Goal: Task Accomplishment & Management: Manage account settings

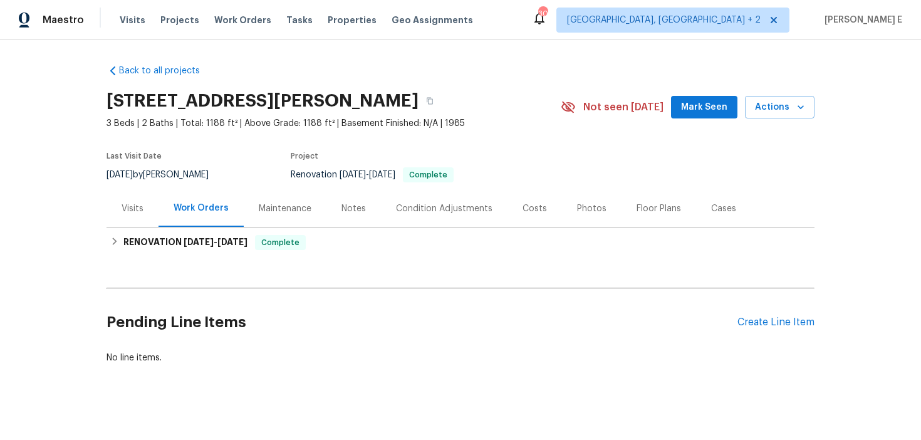
scroll to position [9, 0]
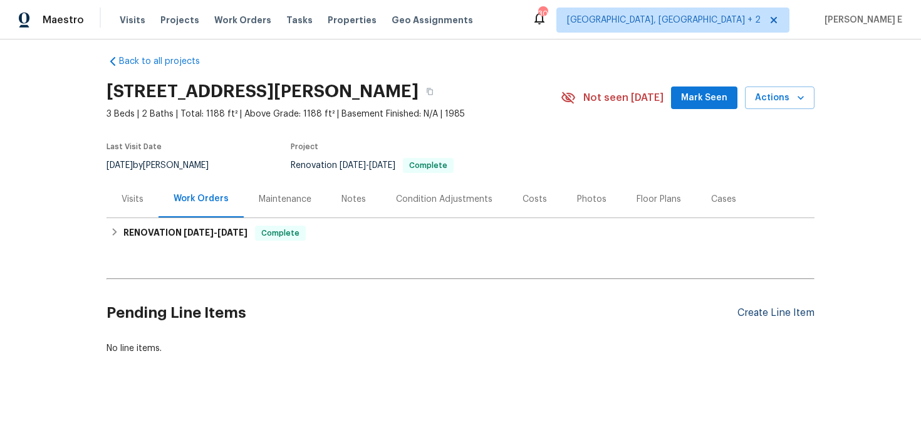
click at [750, 313] on div "Create Line Item" at bounding box center [775, 313] width 77 height 12
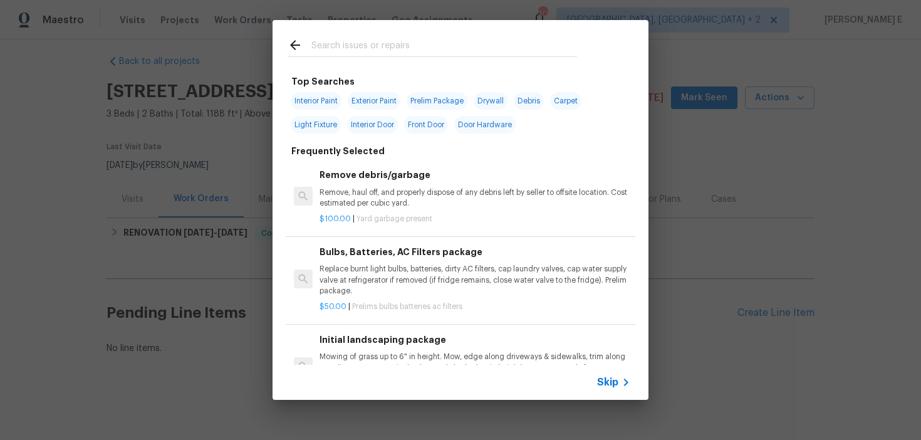
click at [606, 381] on span "Skip" at bounding box center [607, 382] width 21 height 13
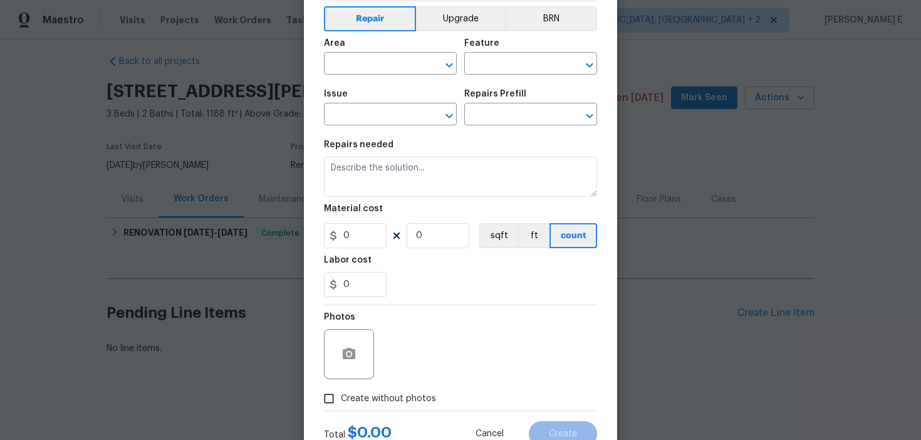
scroll to position [100, 0]
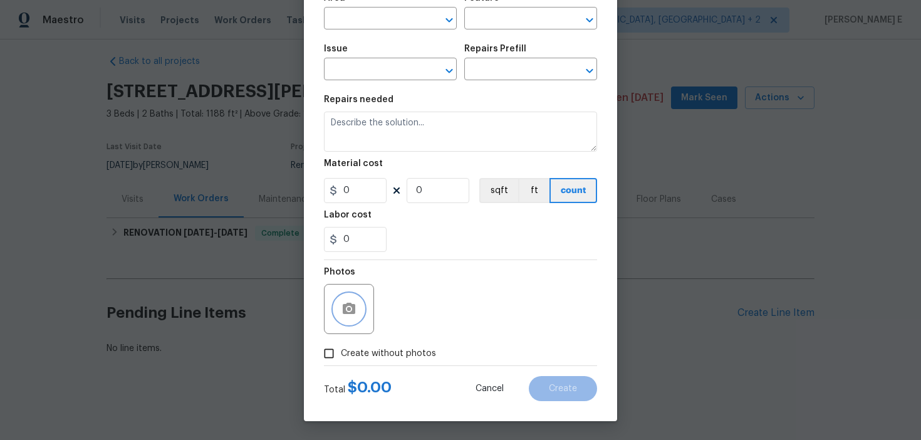
click at [350, 301] on icon "button" at bounding box center [348, 308] width 15 height 15
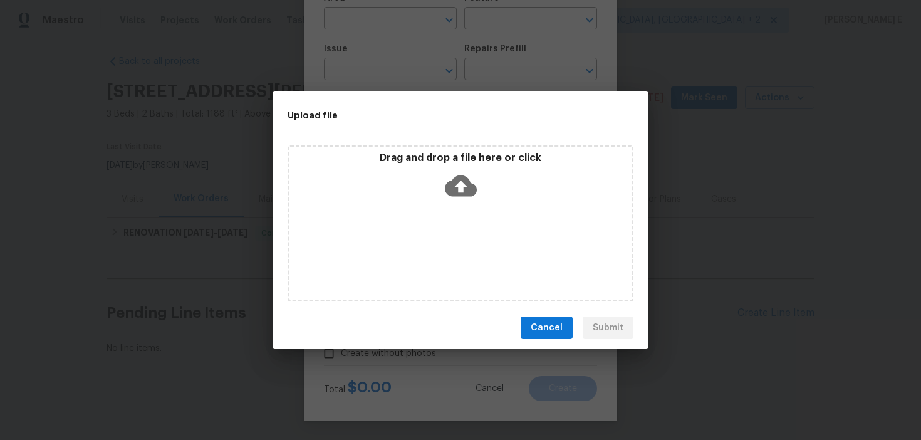
click at [464, 182] on icon at bounding box center [461, 185] width 32 height 21
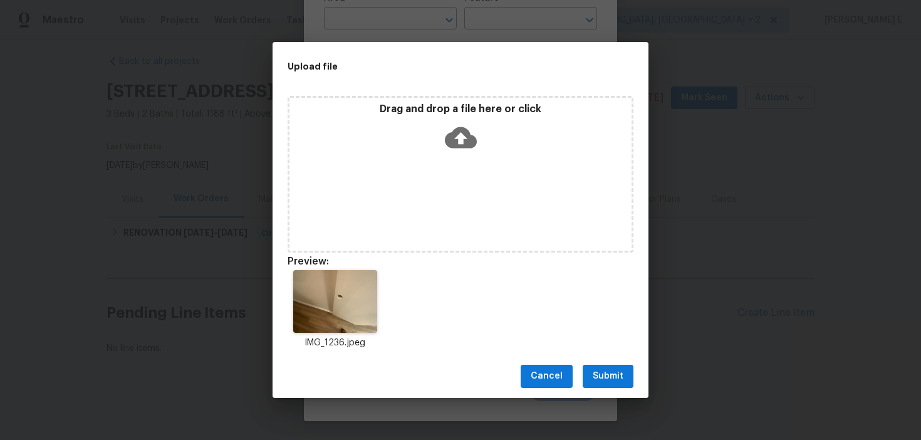
scroll to position [10, 0]
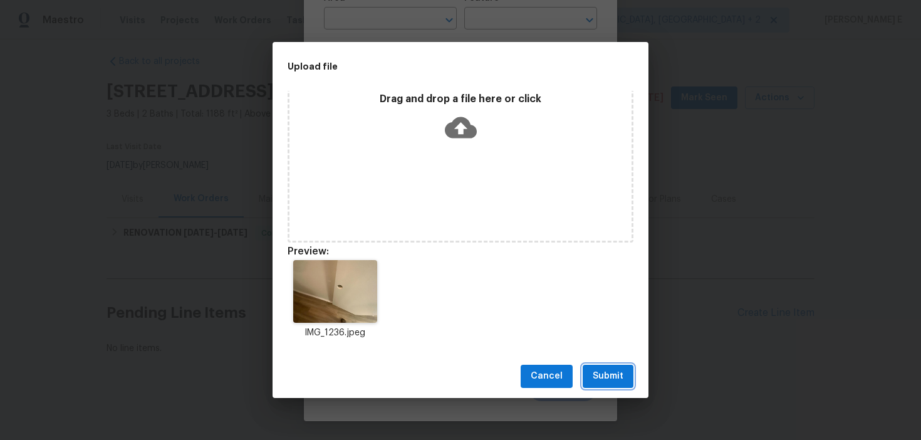
click at [608, 370] on span "Submit" at bounding box center [608, 376] width 31 height 16
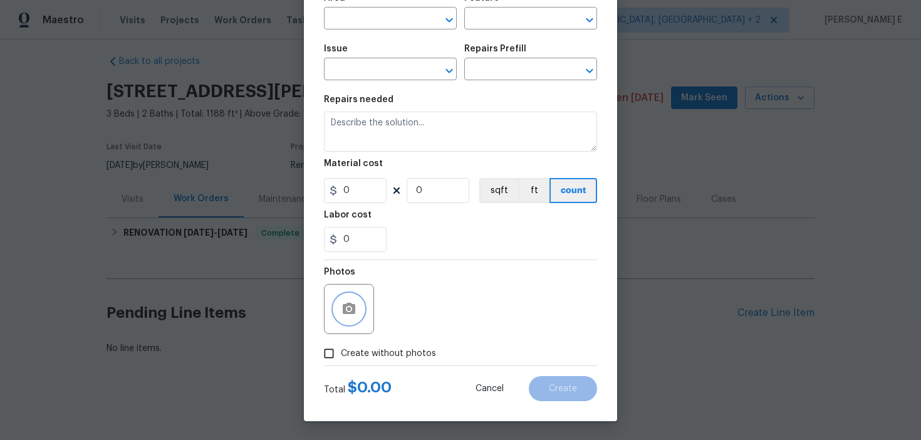
scroll to position [0, 0]
click at [349, 303] on icon "button" at bounding box center [349, 308] width 13 height 11
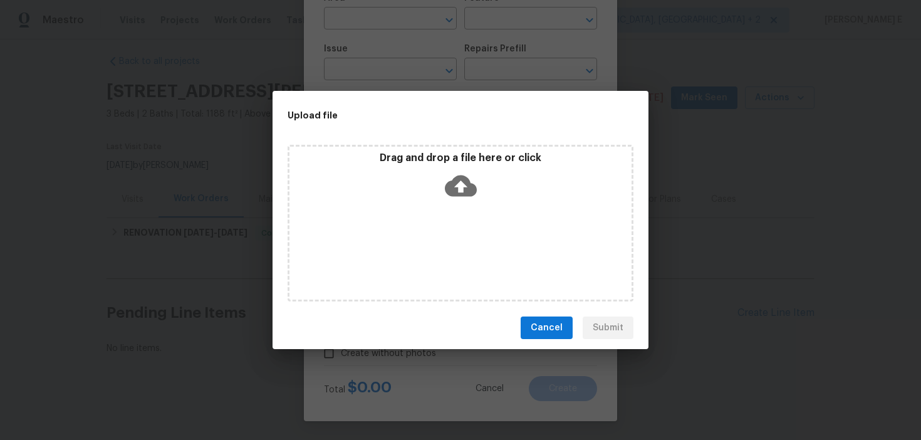
click at [455, 191] on icon at bounding box center [461, 185] width 32 height 21
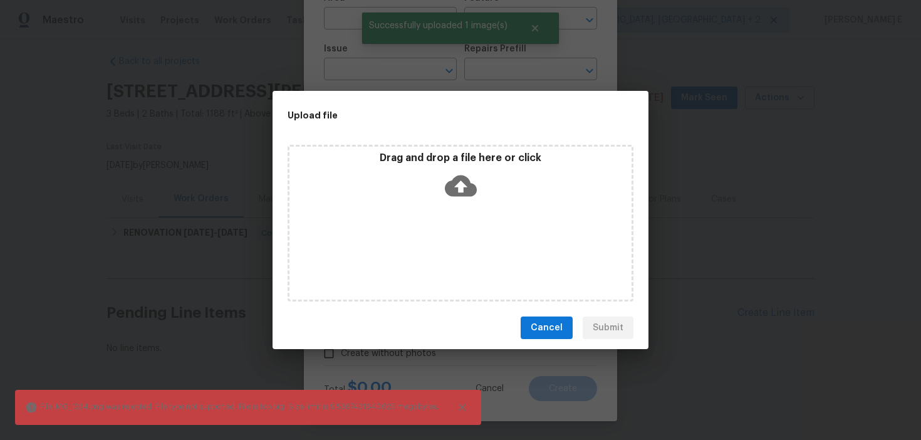
click at [453, 381] on div "Upload file Drag and drop a file here or click File IMG_1234.png was rejected. …" at bounding box center [460, 220] width 921 height 440
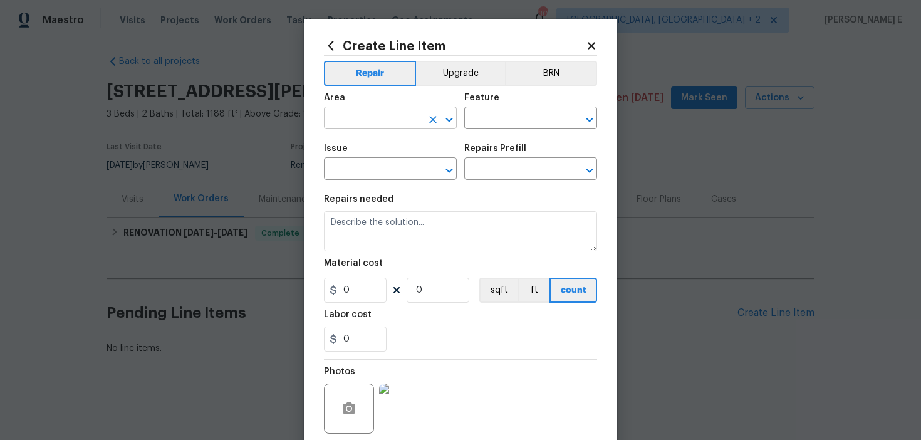
click at [330, 122] on input "text" at bounding box center [373, 119] width 98 height 19
type input "Interior Overall"
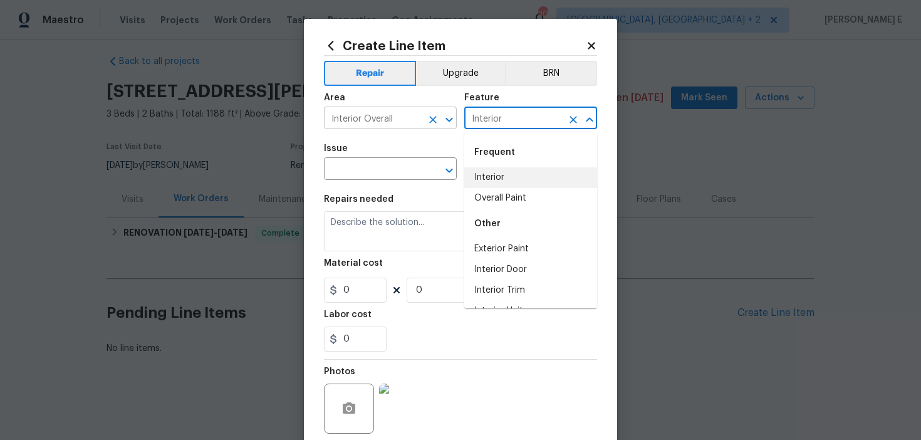
type input "Interior"
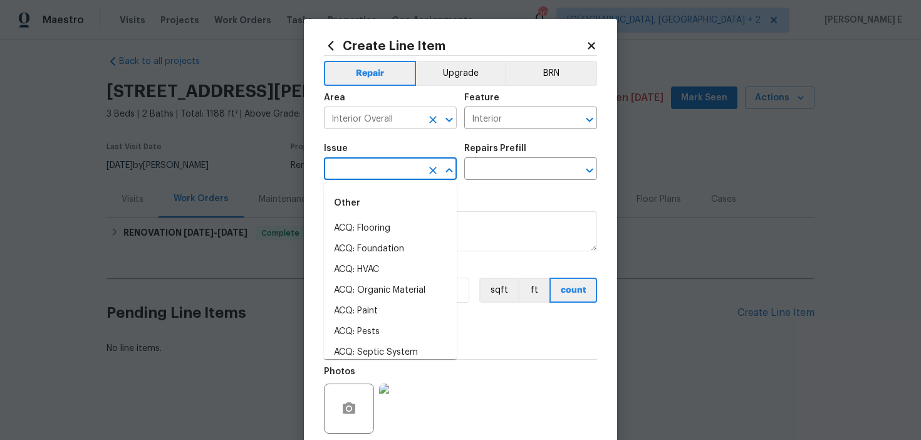
type input "e"
click at [340, 327] on li "Electrical Lighting" at bounding box center [390, 331] width 133 height 21
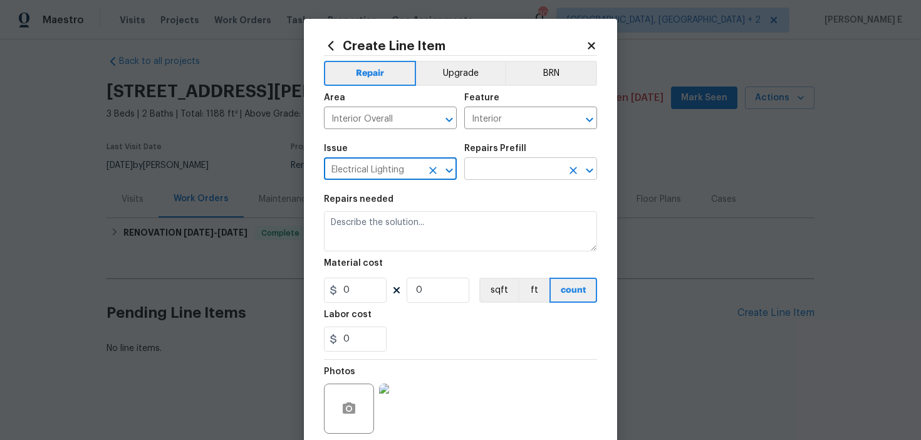
type input "Electrical Lighting"
click at [480, 173] on input "text" at bounding box center [513, 169] width 98 height 19
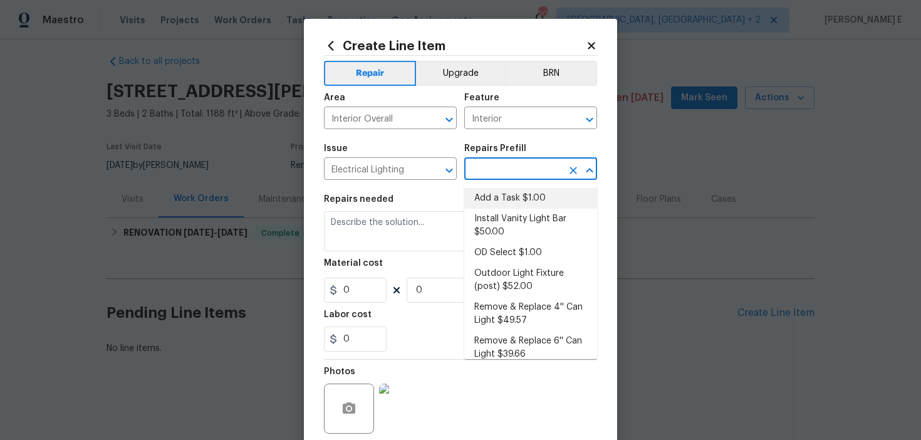
click at [487, 204] on li "Add a Task $1.00" at bounding box center [530, 198] width 133 height 21
type input "Add a Task $1.00"
type textarea "HPM to detail"
type input "1"
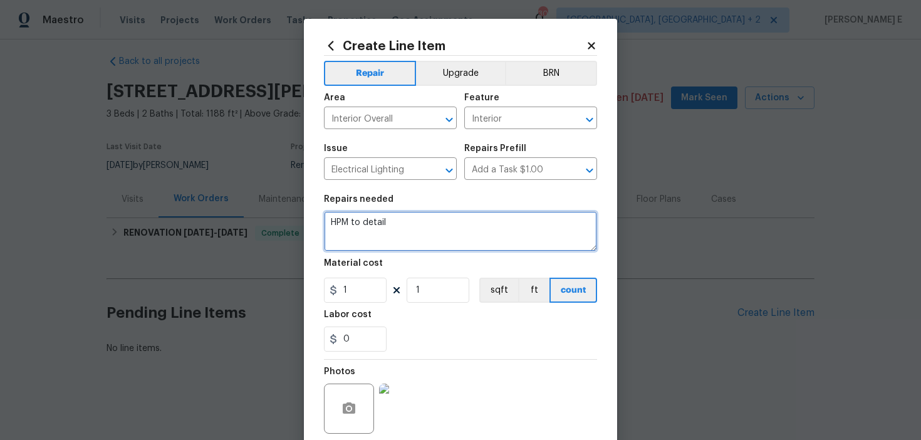
click at [417, 236] on textarea "HPM to detail" at bounding box center [460, 231] width 273 height 40
paste textarea "replace light bulb in kitchen flush Mount light, and replace door knob to utili…"
click at [334, 220] on textarea "replace light bulb in kitchen flush Mount light, and replace door knob to utili…" at bounding box center [460, 231] width 273 height 40
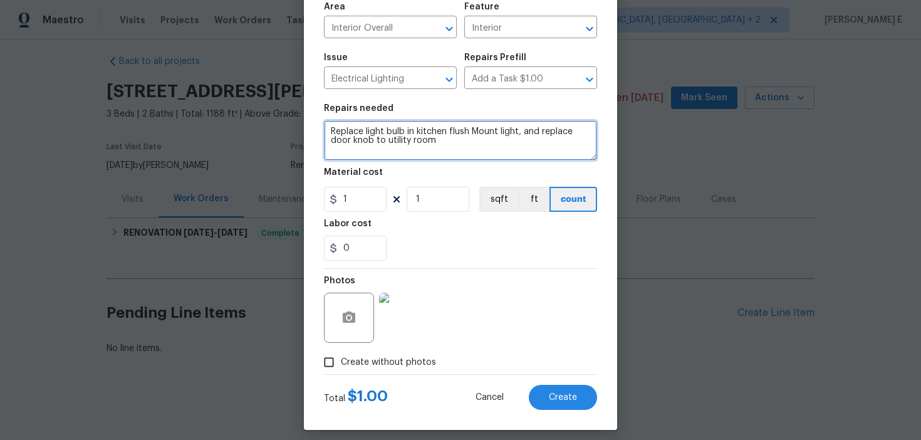
scroll to position [100, 0]
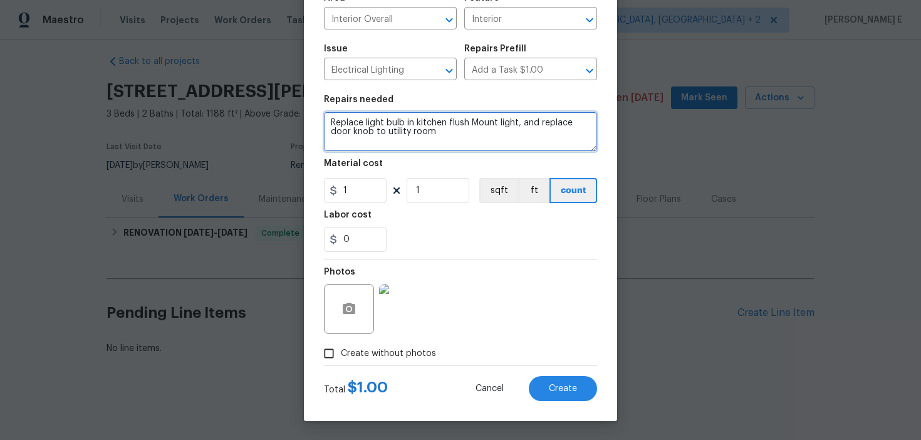
type textarea "Replace light bulb in kitchen flush Mount light, and replace door knob to utili…"
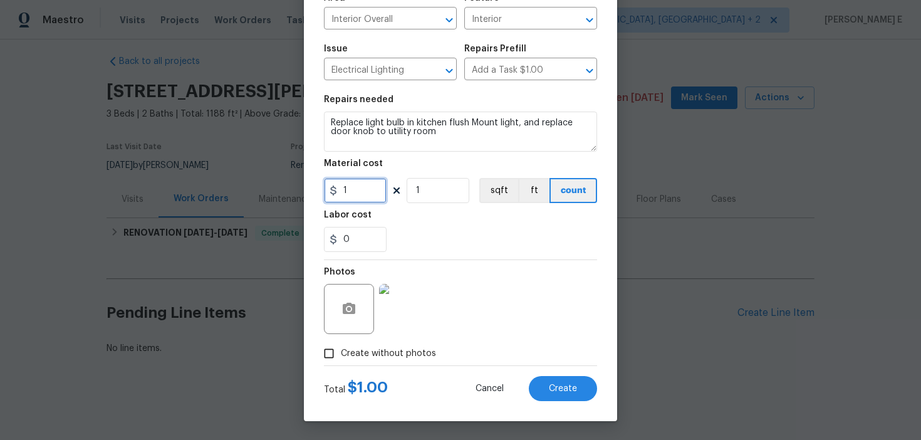
drag, startPoint x: 350, startPoint y: 189, endPoint x: 316, endPoint y: 202, distance: 36.3
click at [316, 202] on div "Create Line Item Repair Upgrade BRN Area Interior Overall ​ Feature Interior ​ …" at bounding box center [460, 170] width 313 height 502
type input "100"
click at [577, 399] on button "Create" at bounding box center [563, 388] width 68 height 25
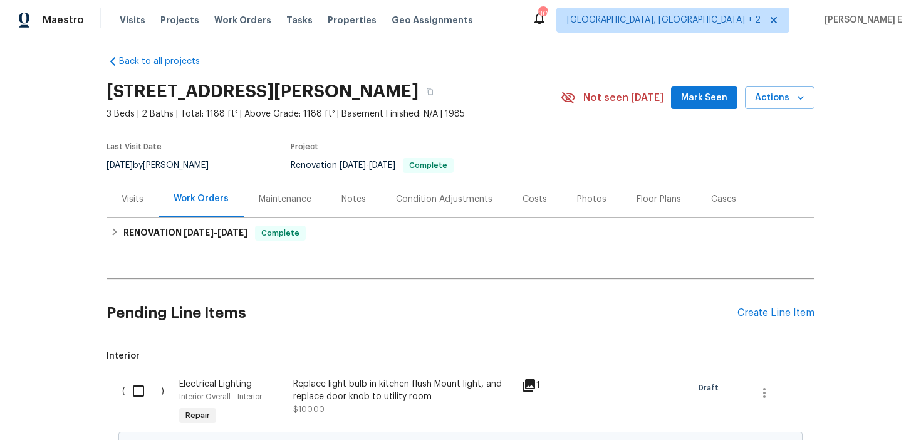
scroll to position [152, 0]
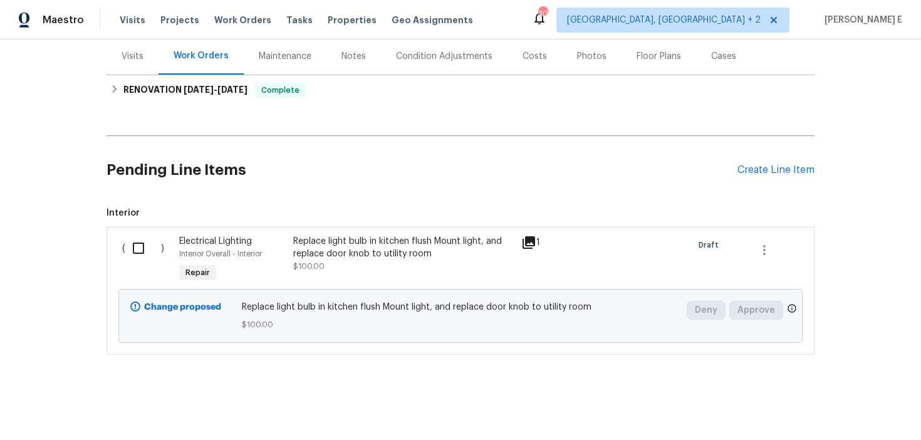
click at [132, 240] on input "checkbox" at bounding box center [143, 248] width 36 height 26
checkbox input "true"
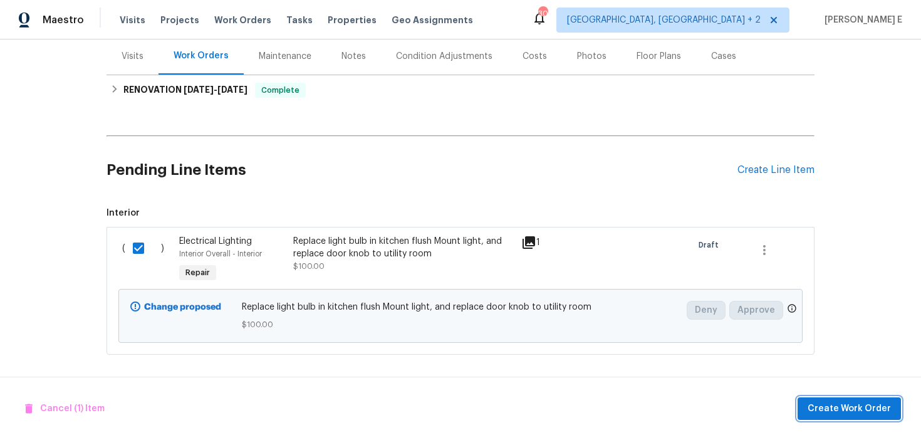
click at [819, 416] on button "Create Work Order" at bounding box center [848, 408] width 103 height 23
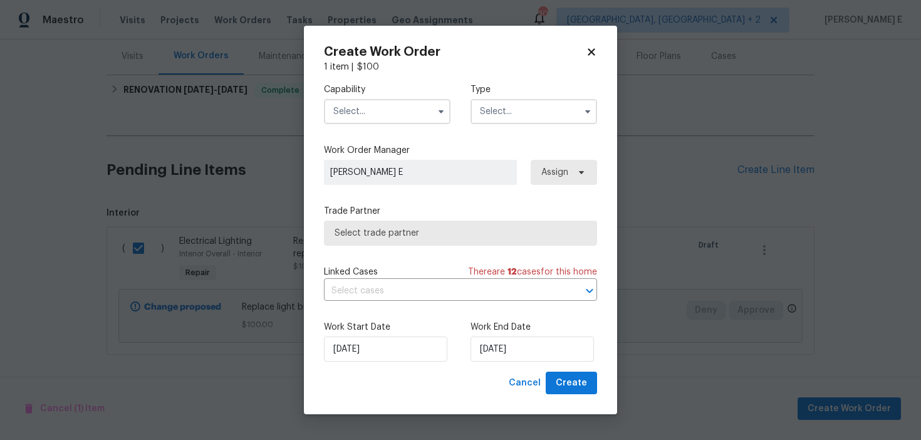
click at [420, 115] on input "text" at bounding box center [387, 111] width 127 height 25
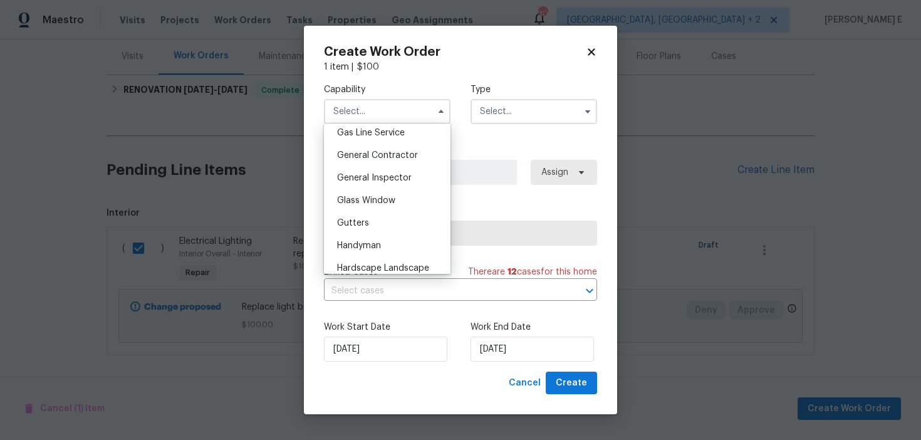
scroll to position [591, 0]
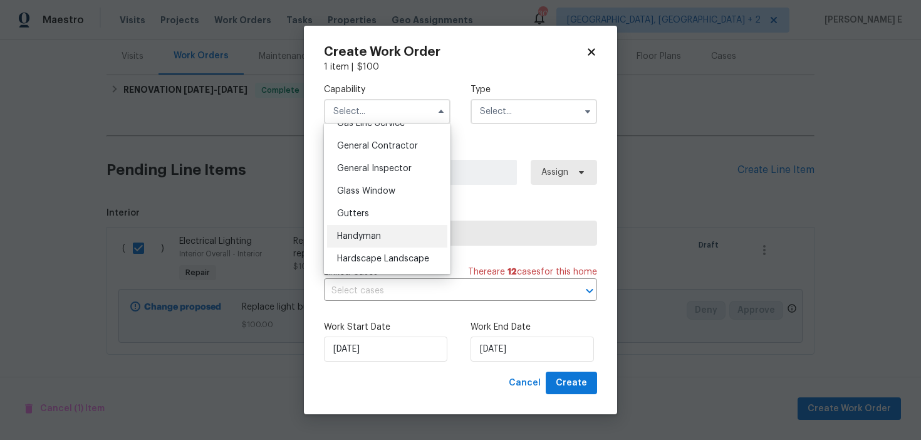
click at [386, 225] on div "Handyman" at bounding box center [387, 236] width 120 height 23
type input "Handyman"
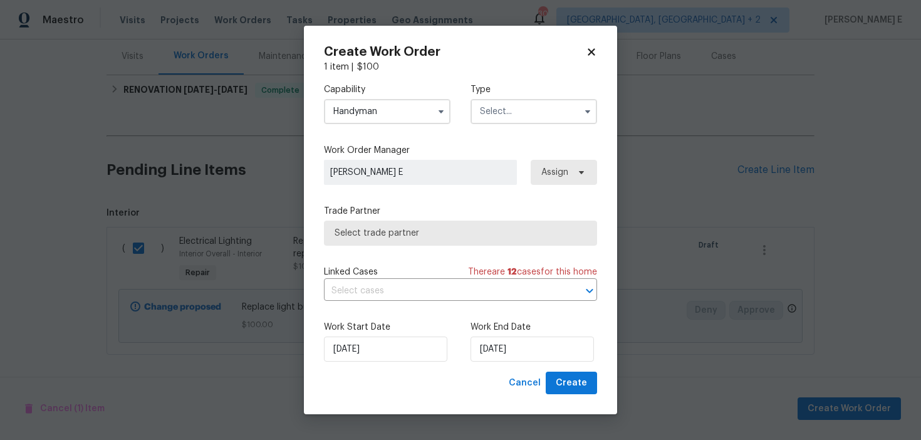
click at [519, 100] on input "text" at bounding box center [533, 111] width 127 height 25
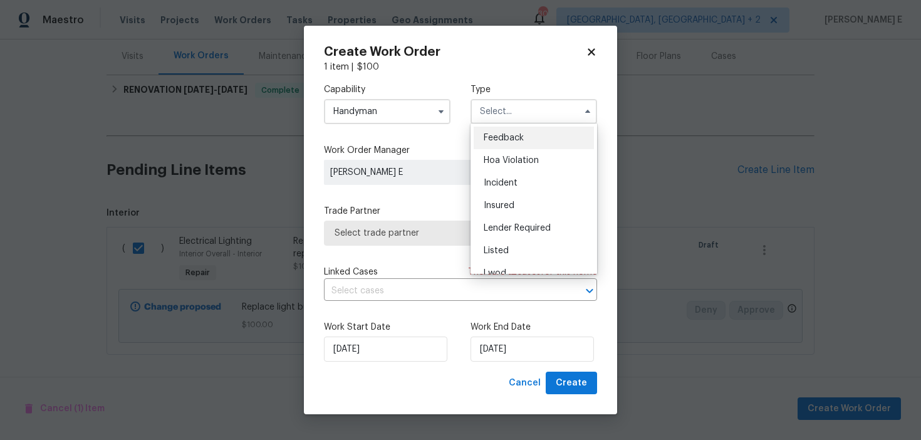
click at [497, 135] on span "Feedback" at bounding box center [504, 137] width 40 height 9
type input "Feedback"
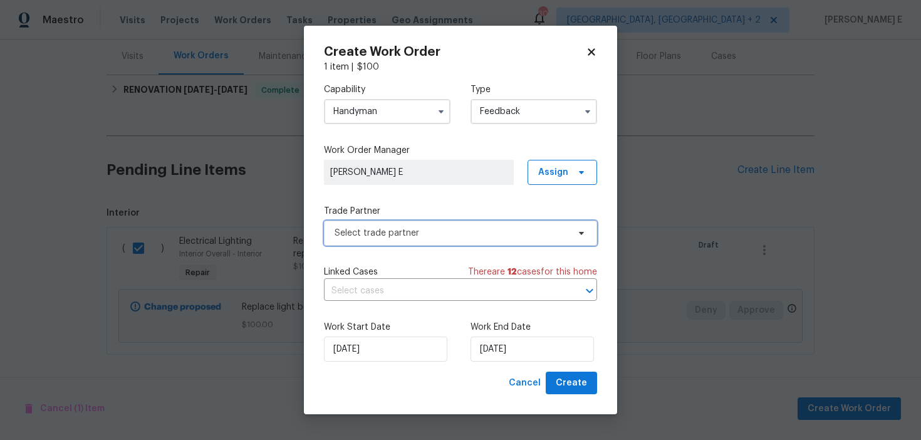
click at [388, 236] on span "Select trade partner" at bounding box center [451, 233] width 234 height 13
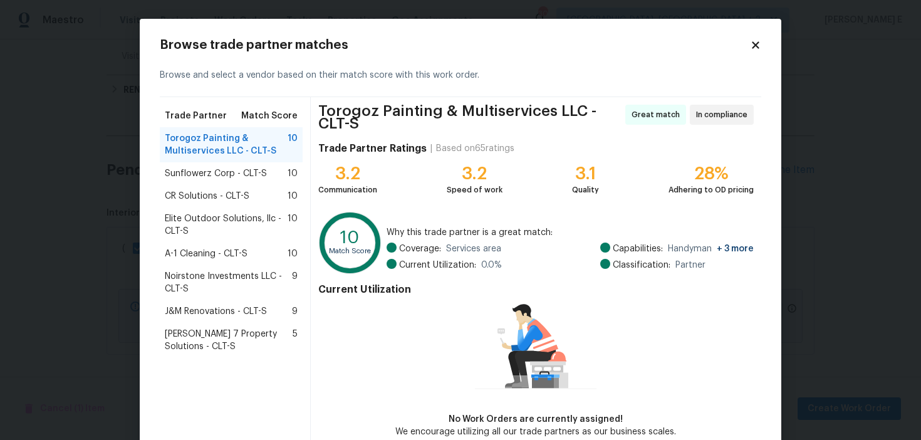
click at [258, 180] on div "Sunflowerz Corp - CLT-S 10" at bounding box center [231, 173] width 143 height 23
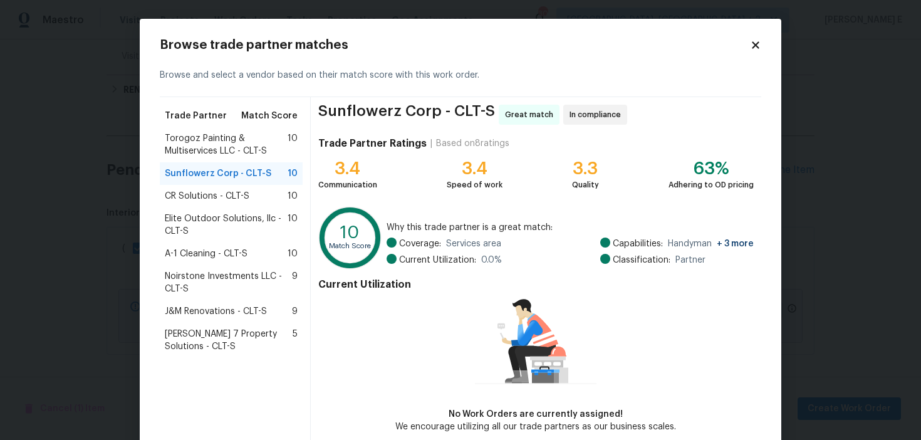
scroll to position [61, 0]
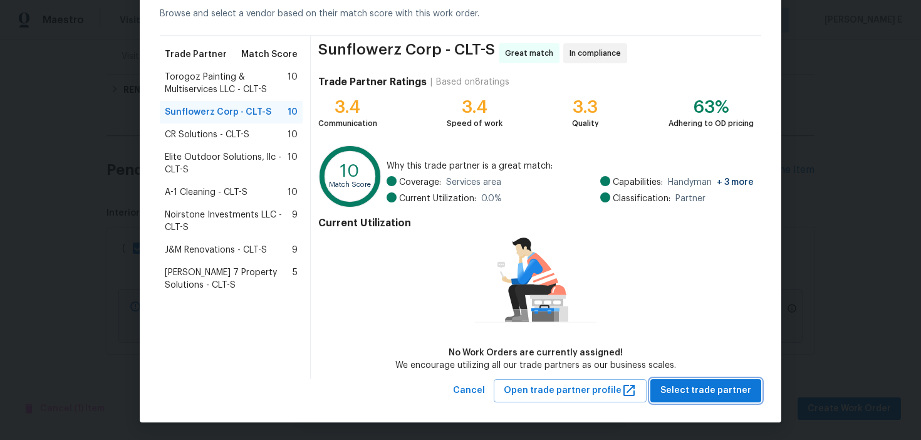
click at [691, 387] on span "Select trade partner" at bounding box center [705, 391] width 91 height 16
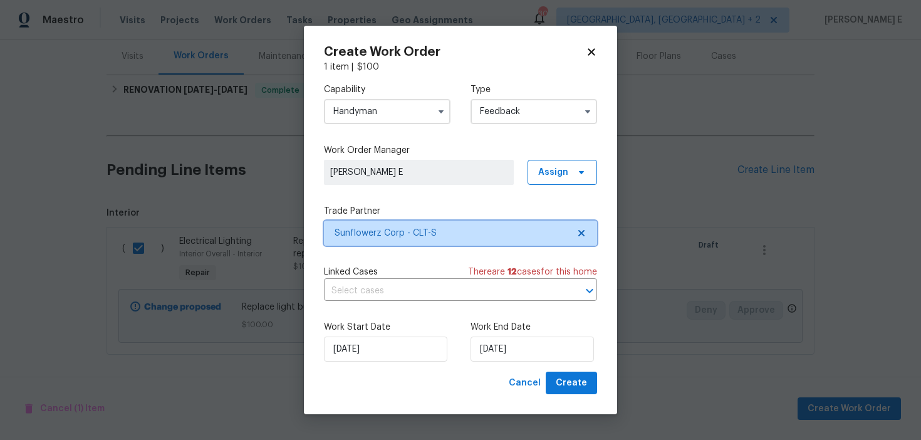
scroll to position [0, 0]
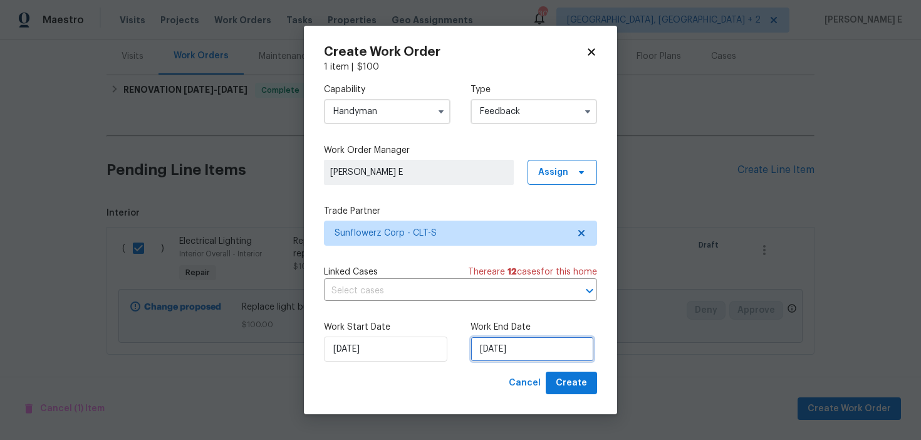
click at [498, 351] on input "19/09/2025" at bounding box center [531, 348] width 123 height 25
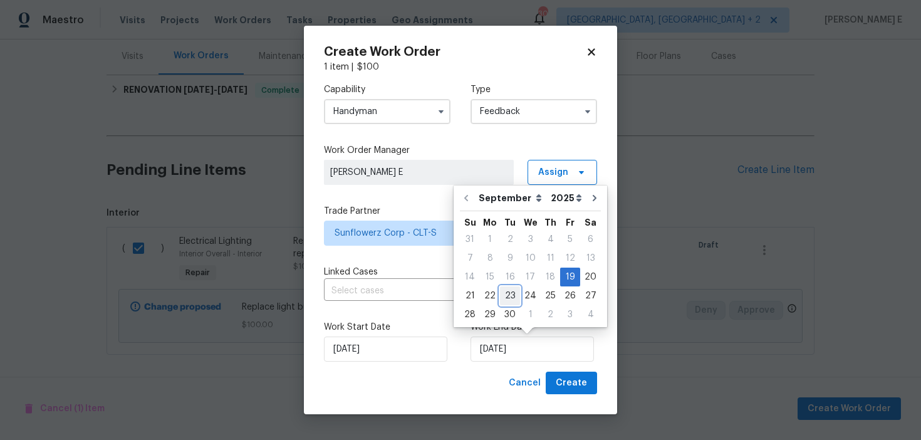
click at [503, 298] on div "23" at bounding box center [510, 296] width 20 height 18
type input "23/09/2025"
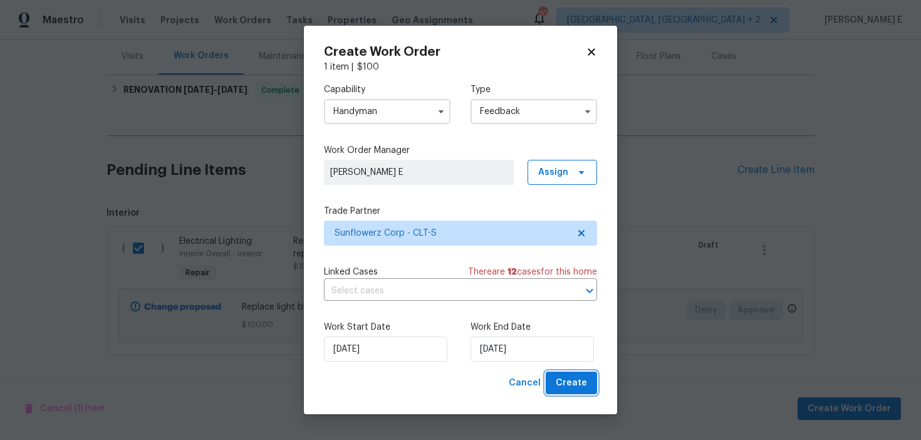
click at [574, 385] on span "Create" at bounding box center [571, 383] width 31 height 16
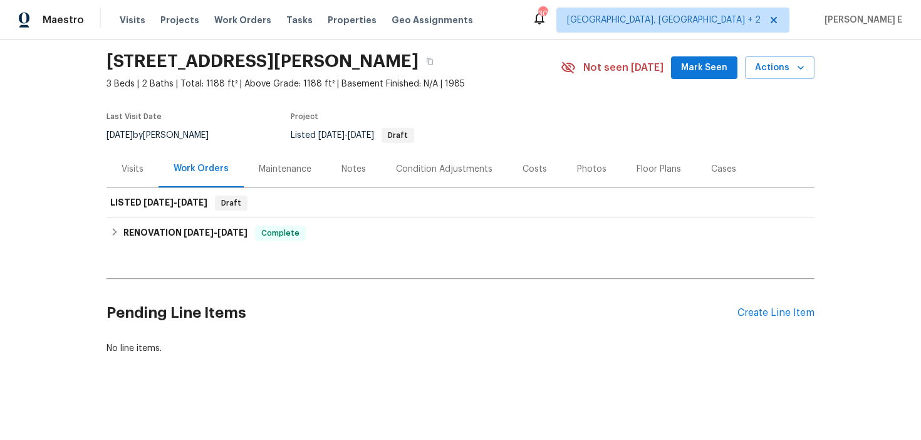
scroll to position [39, 0]
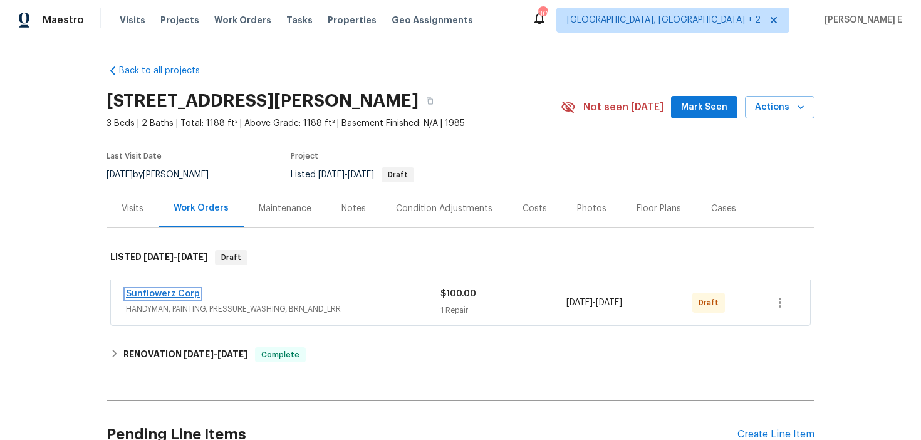
click at [174, 296] on link "Sunflowerz Corp" at bounding box center [163, 293] width 74 height 9
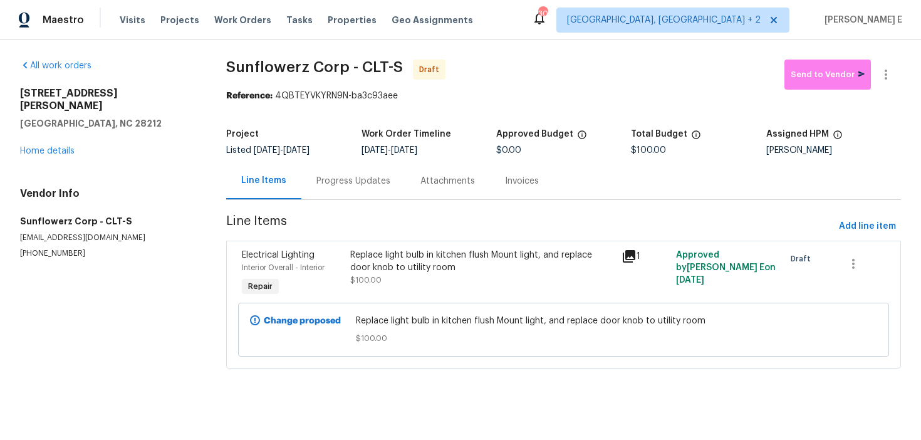
click at [376, 276] on span "$100.00" at bounding box center [365, 280] width 31 height 8
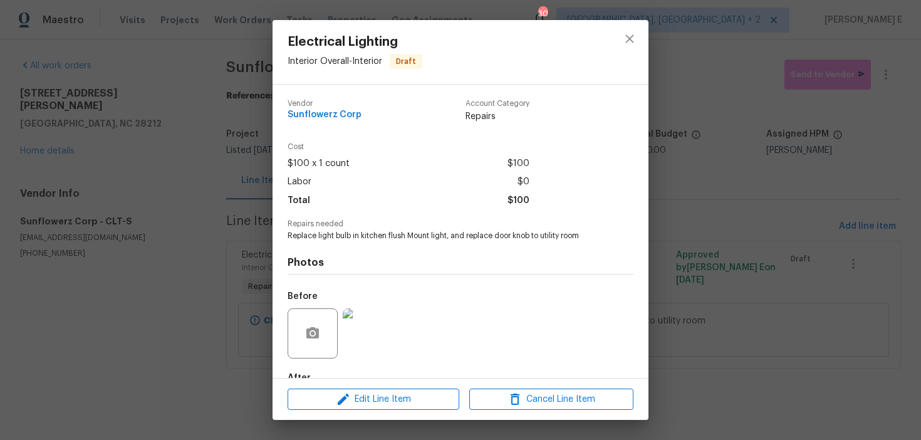
scroll to position [75, 0]
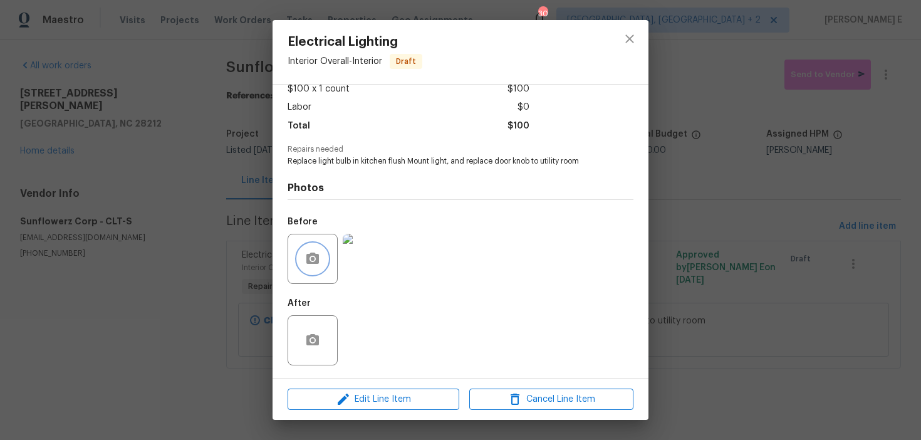
click at [309, 258] on icon "button" at bounding box center [312, 257] width 13 height 11
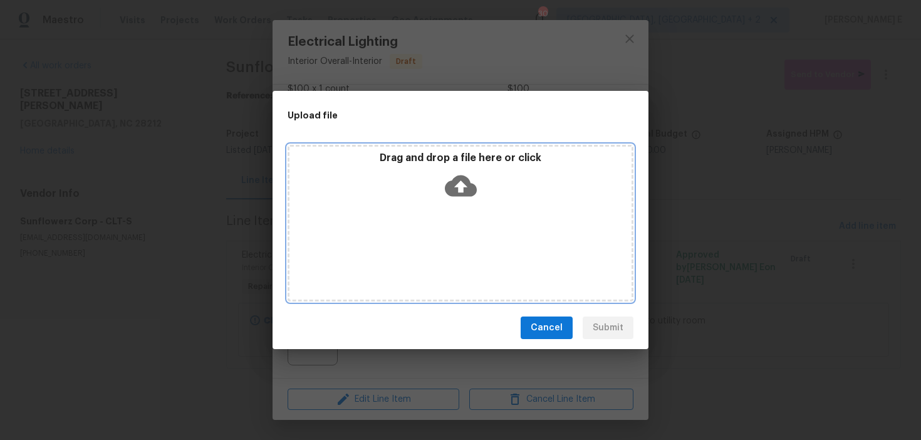
click at [458, 195] on icon at bounding box center [461, 185] width 32 height 21
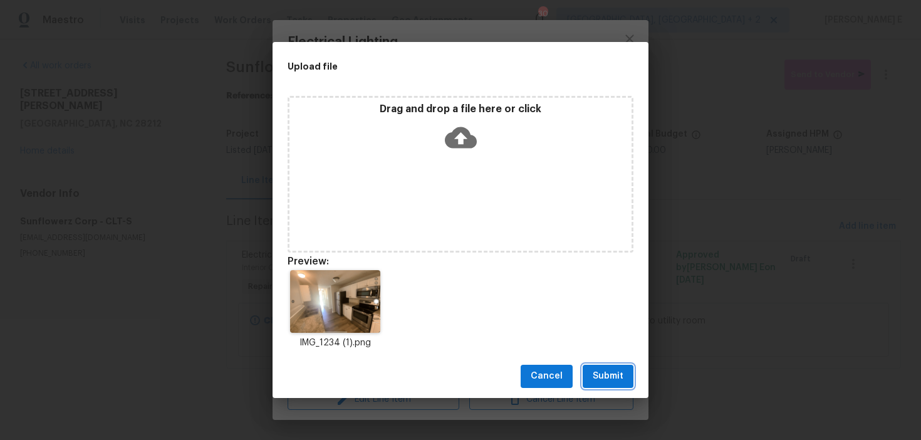
click at [597, 383] on span "Submit" at bounding box center [608, 376] width 31 height 16
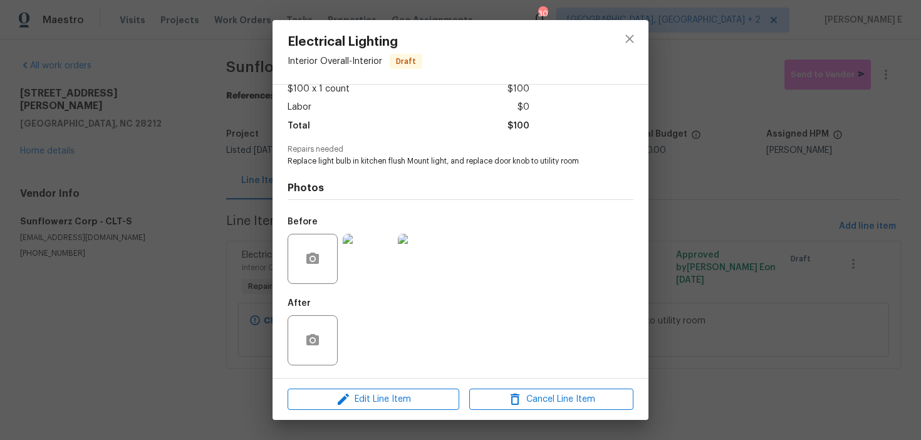
click at [766, 221] on div "Electrical Lighting Interior Overall - Interior Draft Vendor Sunflowerz Corp Ac…" at bounding box center [460, 220] width 921 height 440
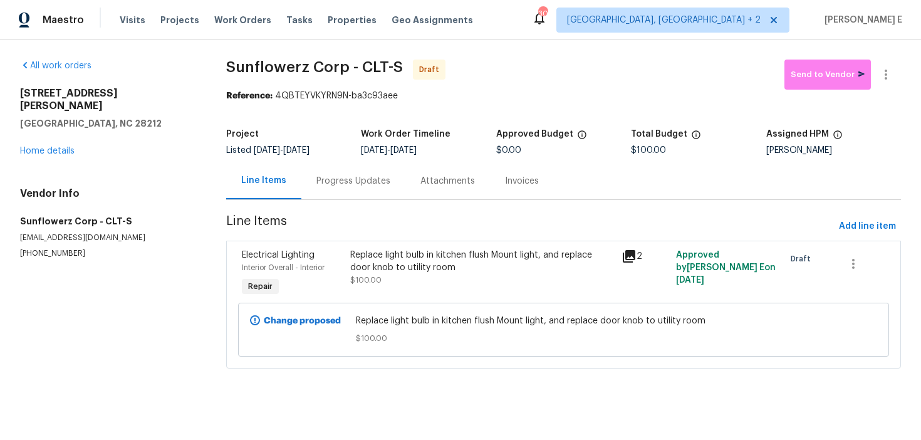
click at [376, 172] on div "Progress Updates" at bounding box center [353, 180] width 104 height 37
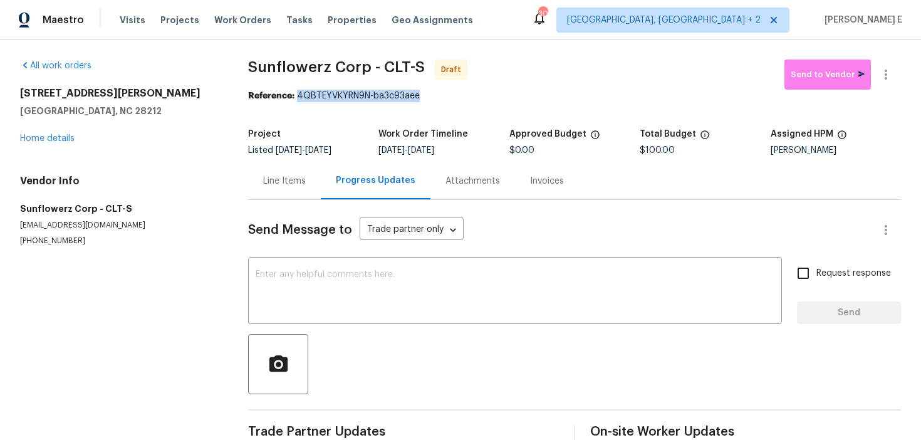
drag, startPoint x: 298, startPoint y: 96, endPoint x: 433, endPoint y: 96, distance: 135.3
click at [433, 96] on div "Reference: 4QBTEYVKYRN9N-ba3c93aee" at bounding box center [574, 96] width 653 height 13
copy div "4QBTEYVKYRN9N-ba3c93aee"
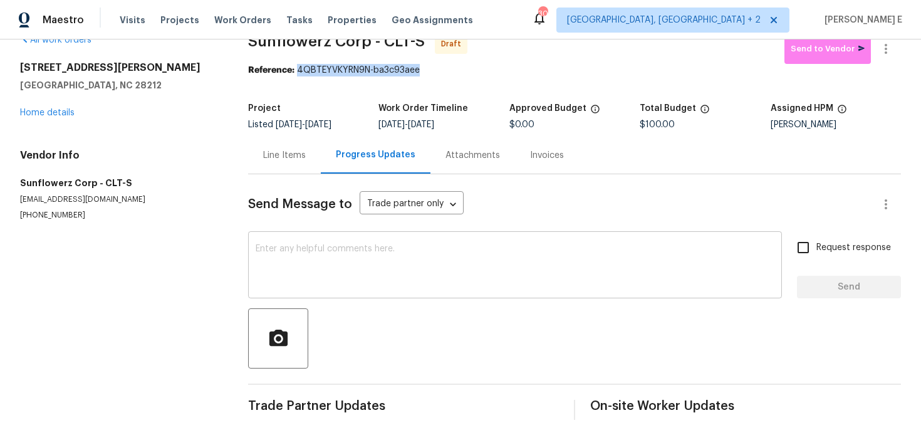
click at [491, 246] on textarea at bounding box center [515, 266] width 519 height 44
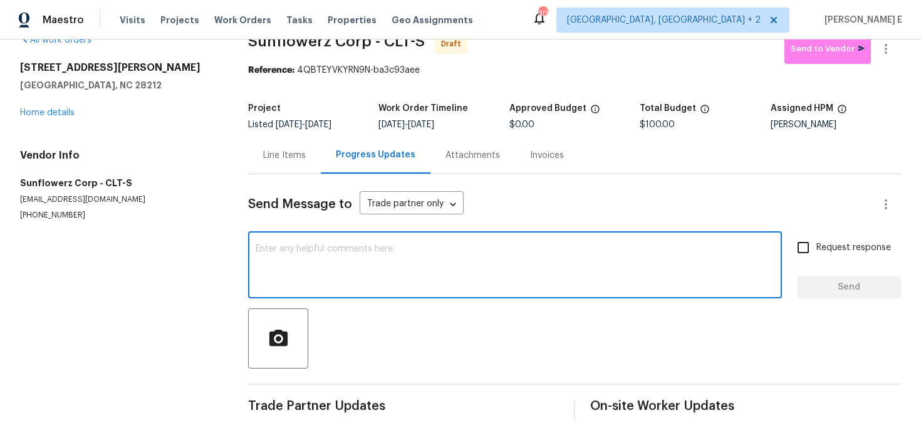
paste textarea "Hi this is [PERSON_NAME] with Opendoor. I’m confirming you received the WO for …"
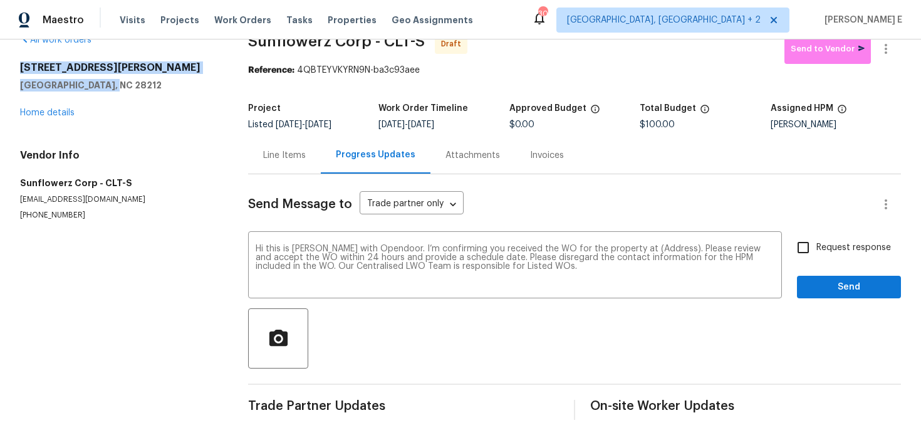
drag, startPoint x: 21, startPoint y: 65, endPoint x: 106, endPoint y: 88, distance: 88.1
click at [105, 88] on div "[STREET_ADDRESS][PERSON_NAME]" at bounding box center [119, 76] width 198 height 30
copy div "[STREET_ADDRESS][PERSON_NAME]"
click at [651, 246] on textarea "Hi this is [PERSON_NAME] with Opendoor. I’m confirming you received the WO for …" at bounding box center [515, 266] width 519 height 44
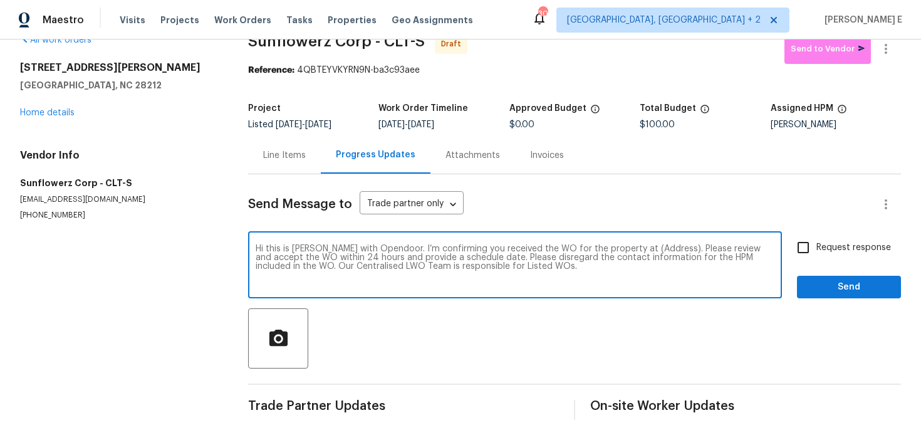
paste textarea "[STREET_ADDRESS][PERSON_NAME]"
type textarea "Hi this is [PERSON_NAME] with Opendoor. I’m confirming you received the WO for …"
click at [830, 242] on span "Request response" at bounding box center [853, 247] width 75 height 13
click at [816, 242] on input "Request response" at bounding box center [803, 247] width 26 height 26
checkbox input "true"
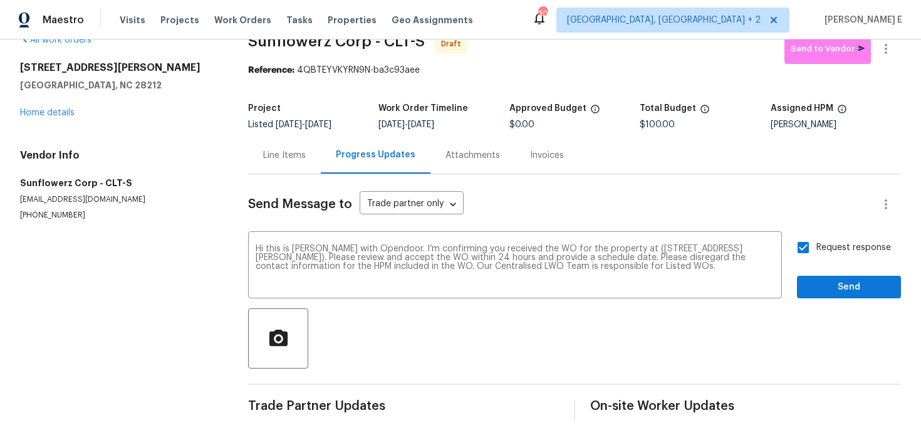
click at [830, 273] on div "Request response Send" at bounding box center [849, 266] width 104 height 64
click at [823, 287] on span "Send" at bounding box center [849, 287] width 84 height 16
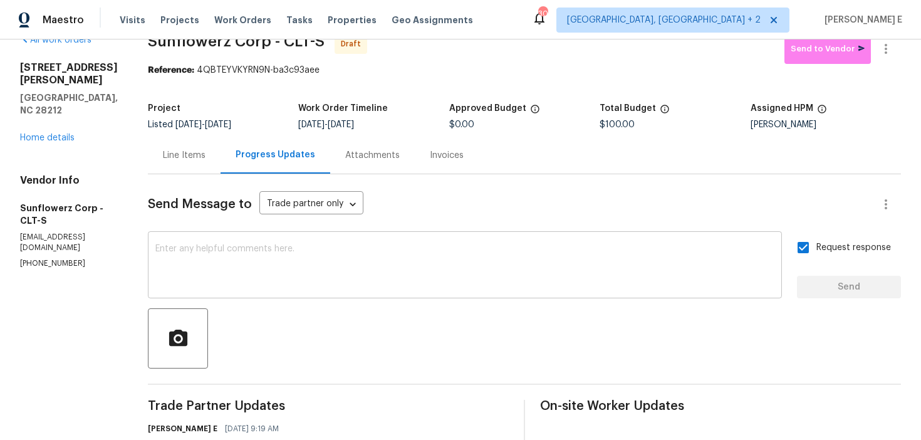
click at [423, 276] on textarea at bounding box center [464, 266] width 619 height 44
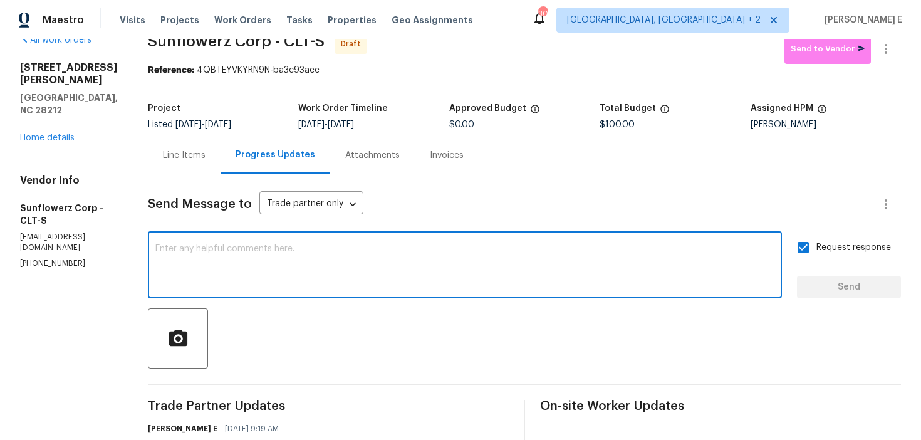
paste textarea "Attention All Work Orders must include before-photos (both close-up and wide-an…"
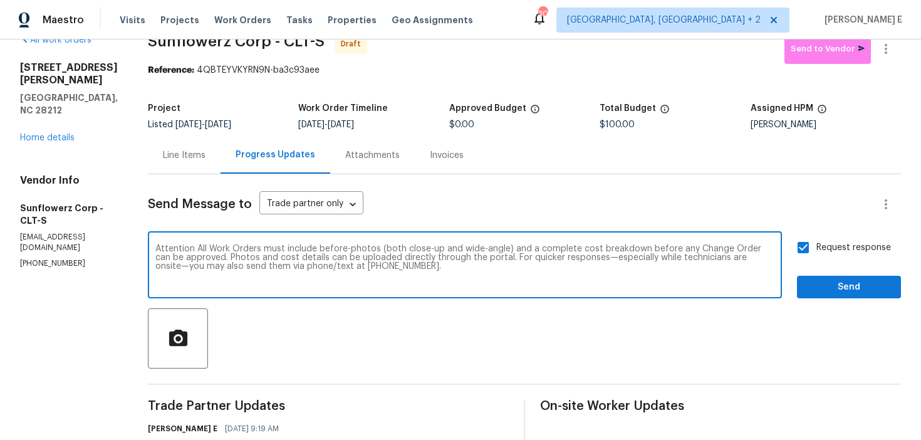
type textarea "Attention All Work Orders must include before-photos (both close-up and wide-an…"
click at [851, 281] on span "Send" at bounding box center [849, 287] width 84 height 16
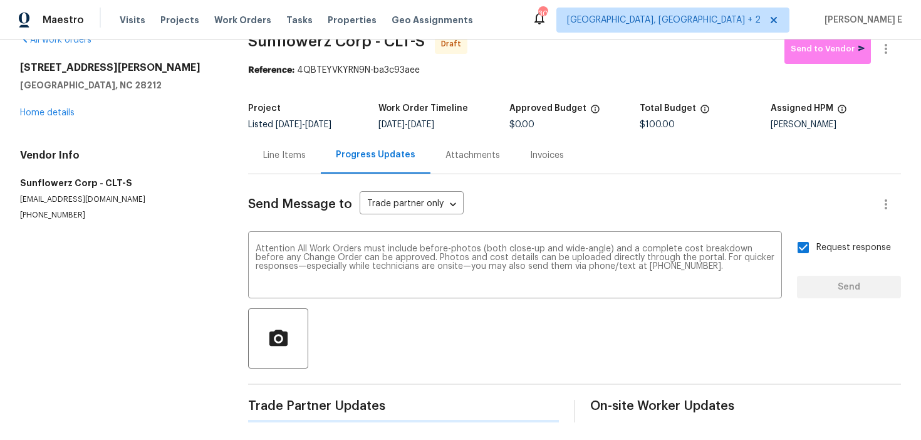
scroll to position [0, 0]
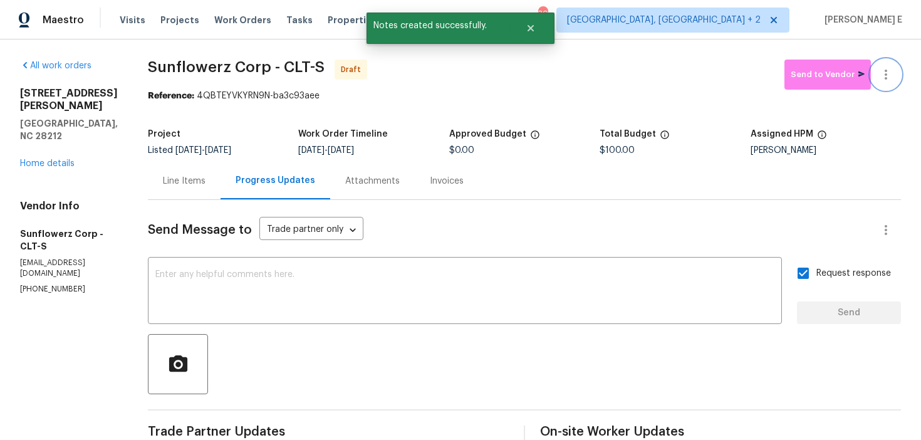
click at [888, 85] on button "button" at bounding box center [886, 75] width 30 height 30
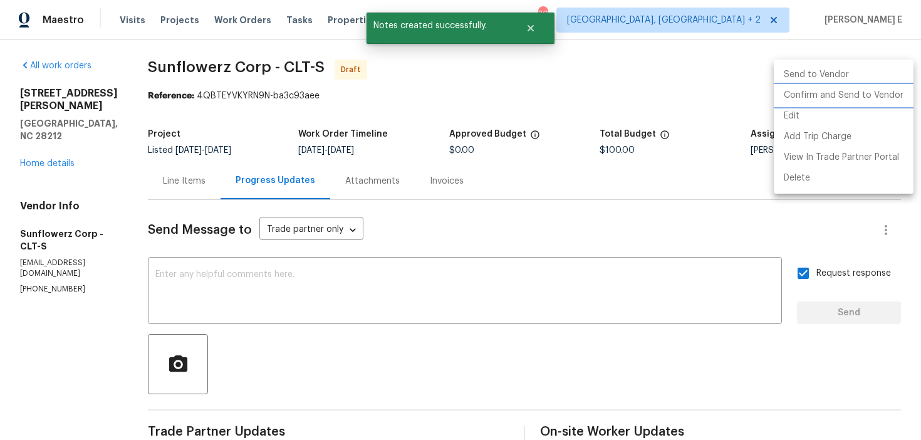
click at [866, 93] on li "Confirm and Send to Vendor" at bounding box center [844, 95] width 140 height 21
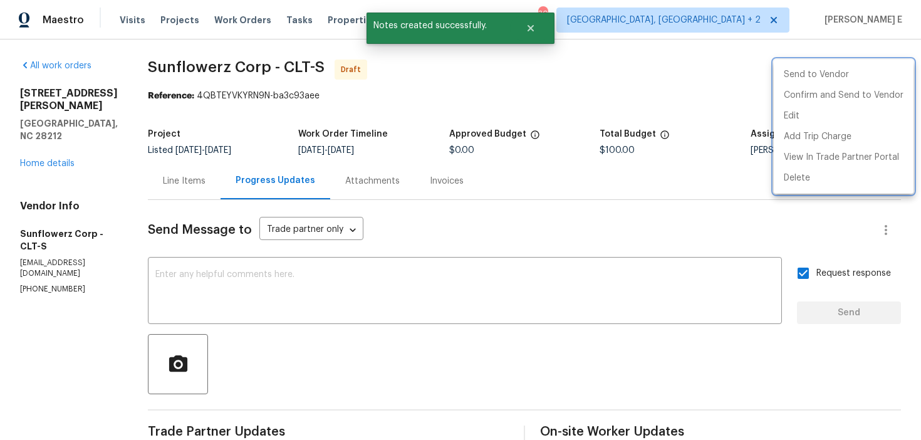
click at [515, 145] on div at bounding box center [460, 220] width 921 height 440
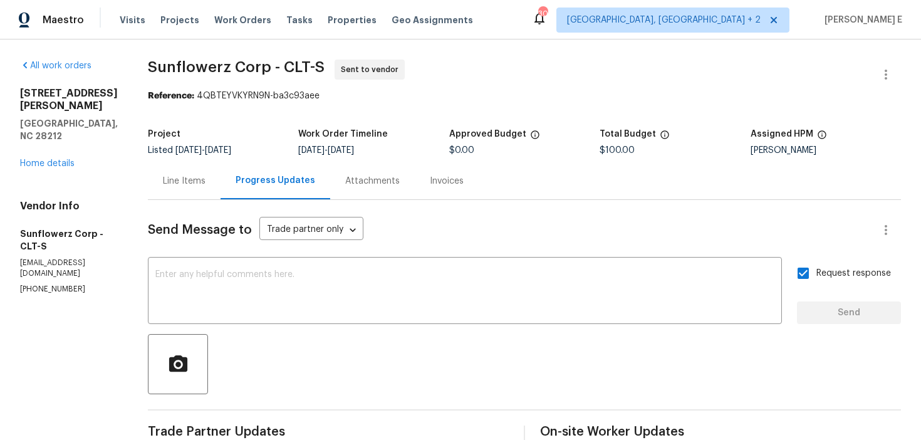
click at [214, 136] on div "Project" at bounding box center [223, 138] width 150 height 16
drag, startPoint x: 150, startPoint y: 71, endPoint x: 269, endPoint y: 71, distance: 119.0
click at [269, 71] on span "Sunflowerz Corp - CLT-S" at bounding box center [236, 67] width 177 height 15
copy span "Sunflowerz Corp"
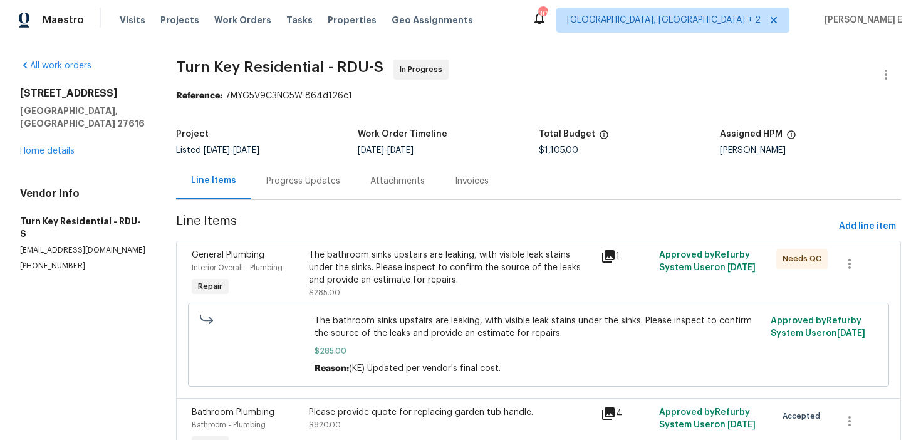
click at [319, 195] on div "Progress Updates" at bounding box center [303, 180] width 104 height 37
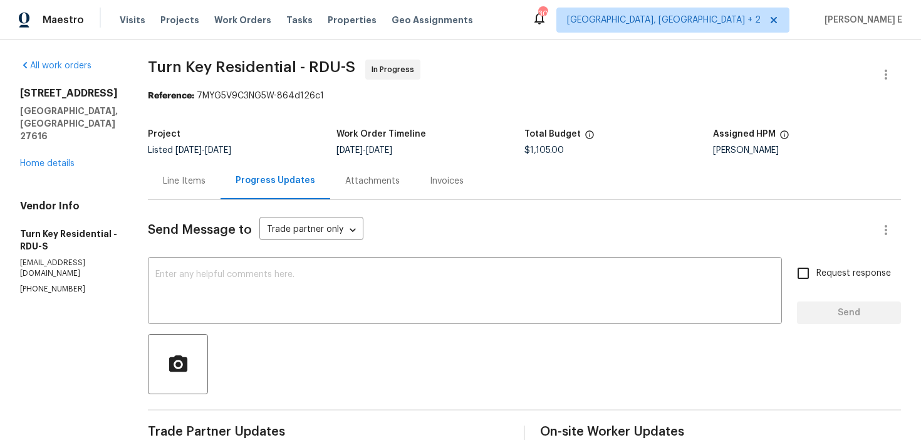
click at [220, 182] on div "Line Items" at bounding box center [184, 180] width 73 height 37
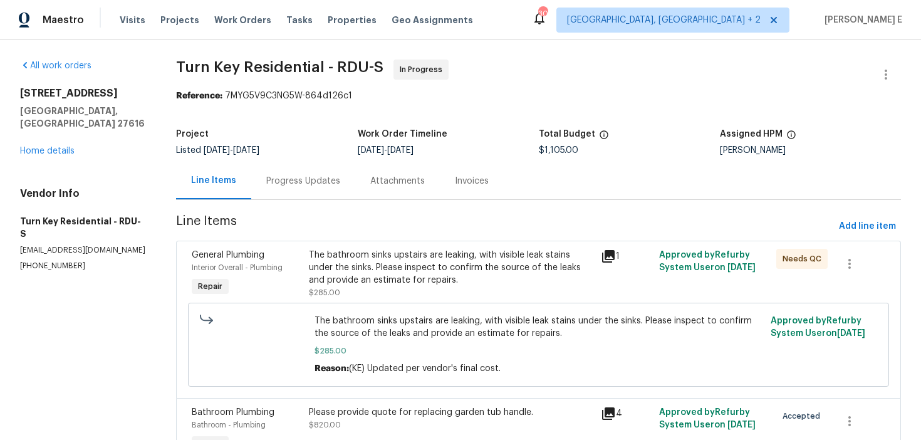
click at [438, 282] on div "The bathroom sinks upstairs are leaking, with visible leak stains under the sin…" at bounding box center [451, 268] width 284 height 38
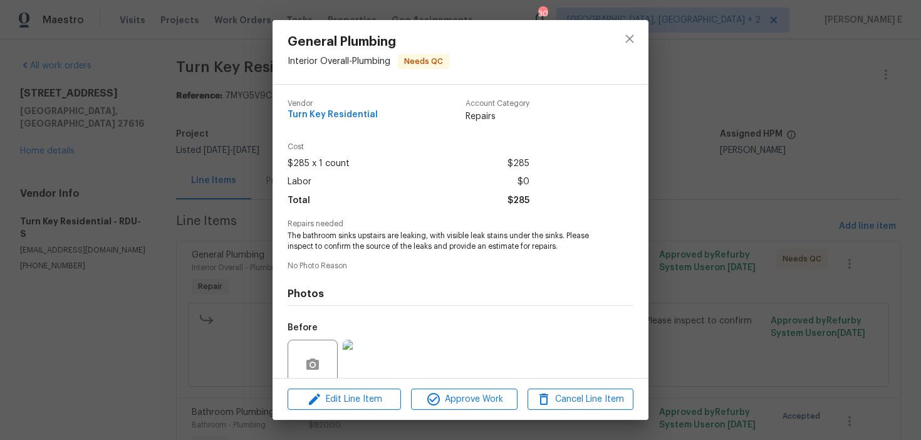
scroll to position [105, 0]
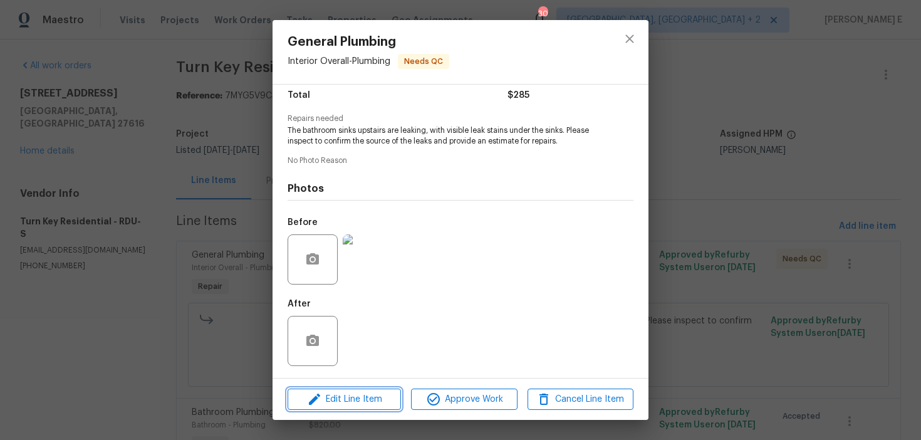
click at [347, 403] on span "Edit Line Item" at bounding box center [344, 399] width 106 height 16
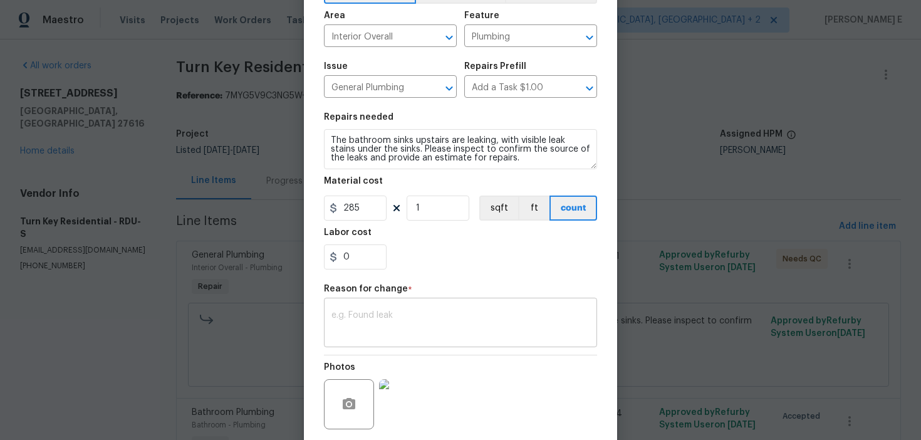
click at [410, 307] on div "x ​" at bounding box center [460, 324] width 273 height 46
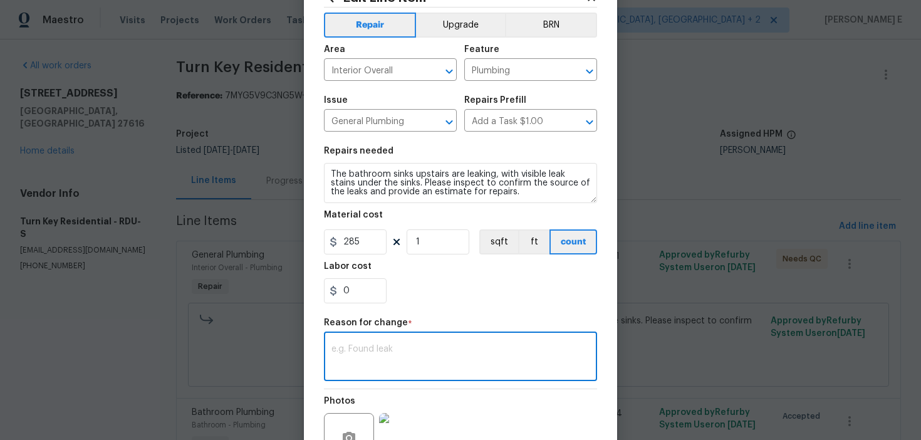
scroll to position [44, 0]
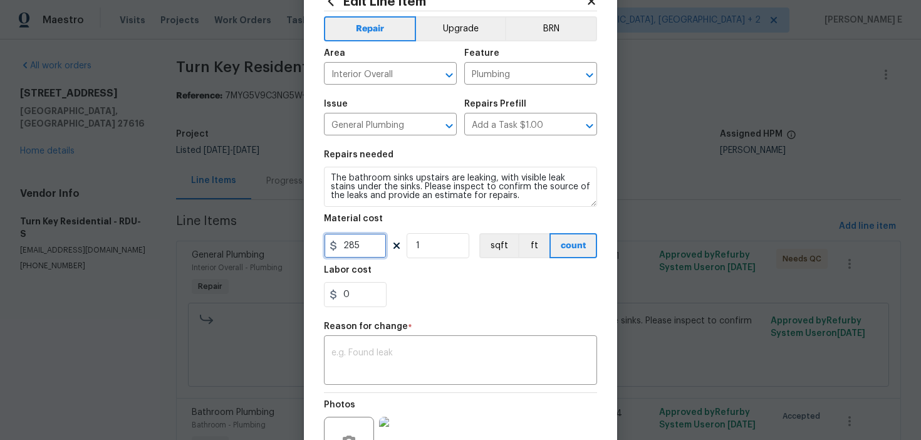
click at [353, 242] on input "285" at bounding box center [355, 245] width 63 height 25
type input "760"
click at [432, 353] on textarea at bounding box center [460, 361] width 258 height 26
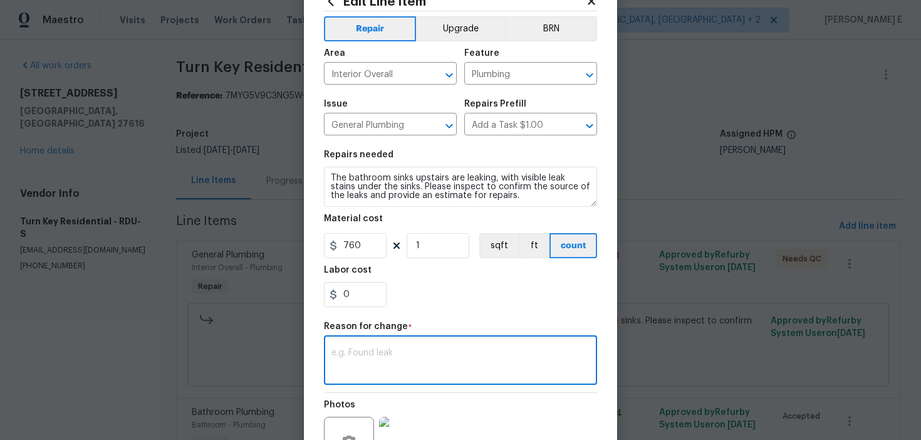
paste textarea "(KE) Updated cost per BR team approval."
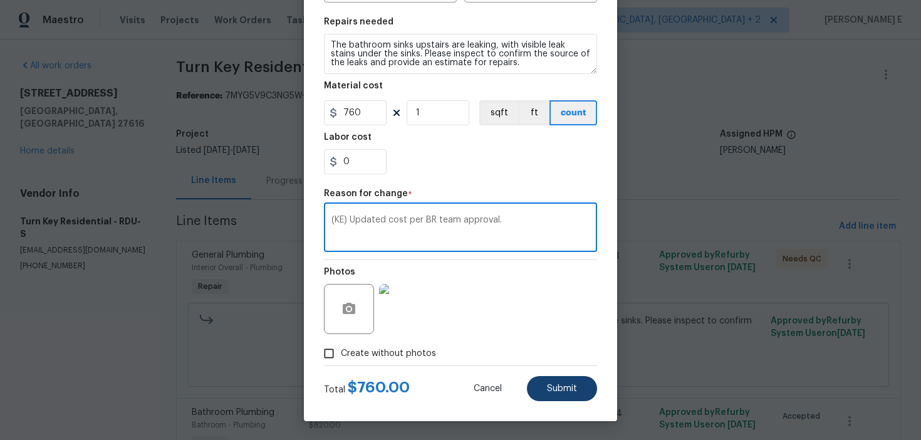
type textarea "(KE) Updated cost per BR team approval."
click at [569, 389] on span "Submit" at bounding box center [562, 388] width 30 height 9
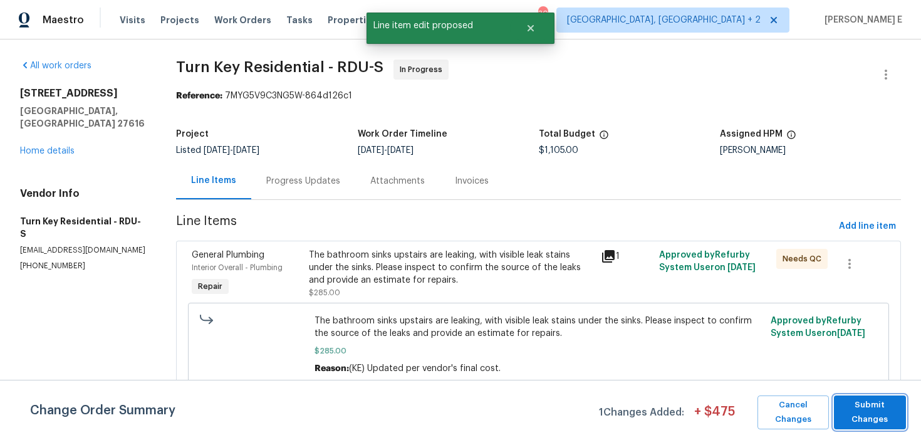
click at [880, 417] on span "Submit Changes" at bounding box center [870, 412] width 60 height 29
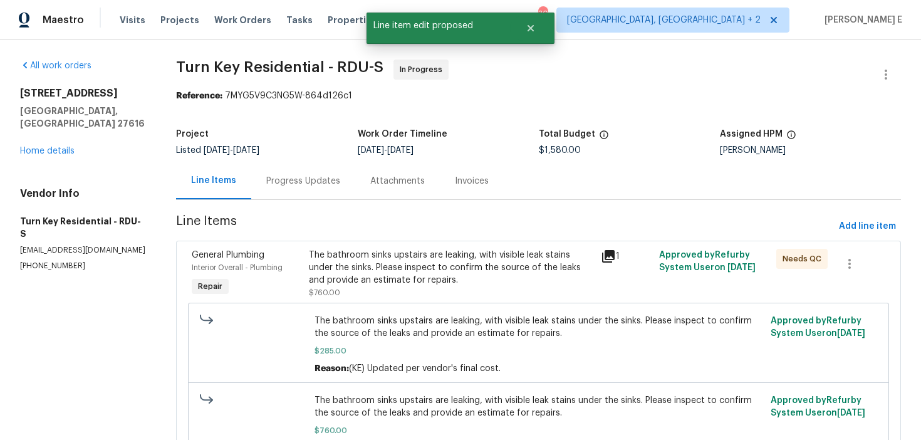
click at [319, 187] on div "Progress Updates" at bounding box center [303, 180] width 104 height 37
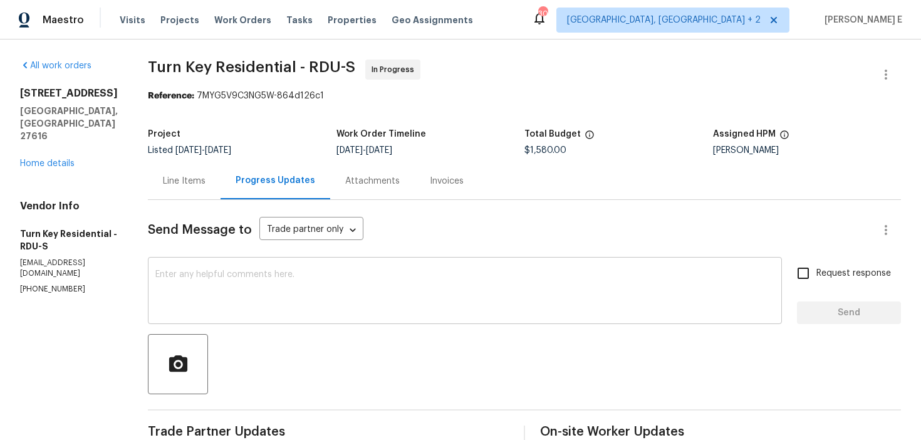
click at [364, 289] on textarea at bounding box center [464, 292] width 619 height 44
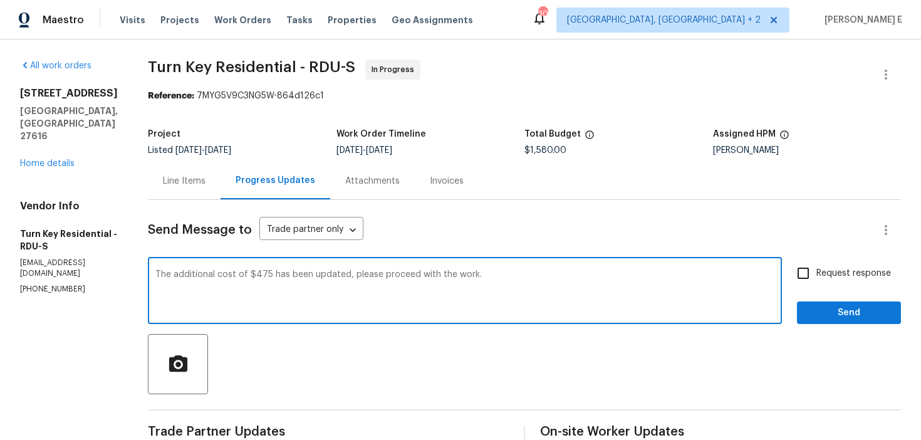
type textarea "The additional cost of $475 has been updated, please proceed with the work."
click at [830, 270] on span "Request response" at bounding box center [853, 273] width 75 height 13
click at [816, 270] on input "Request response" at bounding box center [803, 273] width 26 height 26
checkbox input "true"
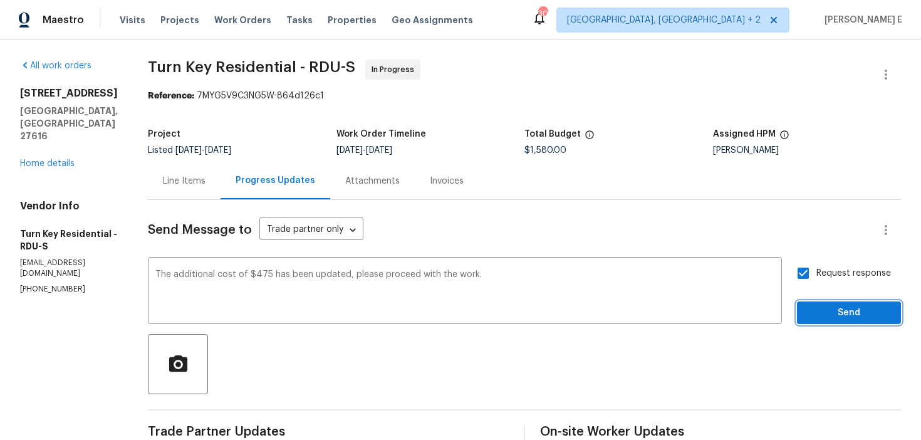
click at [826, 303] on button "Send" at bounding box center [849, 312] width 104 height 23
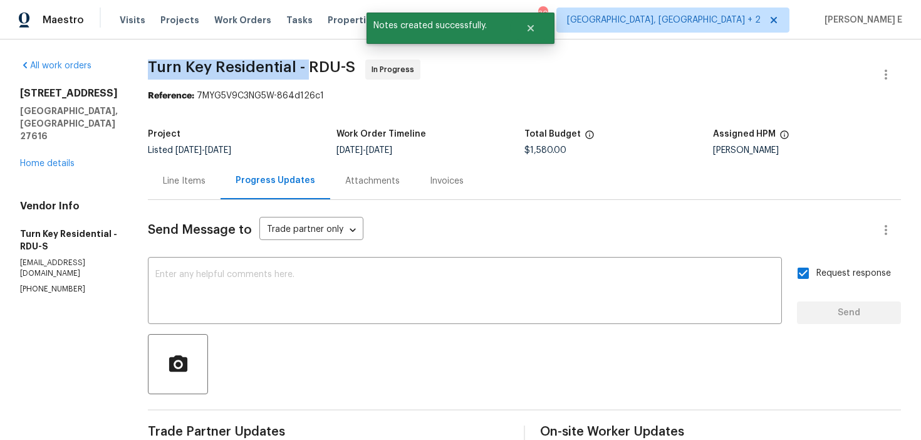
drag, startPoint x: 177, startPoint y: 73, endPoint x: 336, endPoint y: 73, distance: 158.5
copy span "Turn Key Residential -"
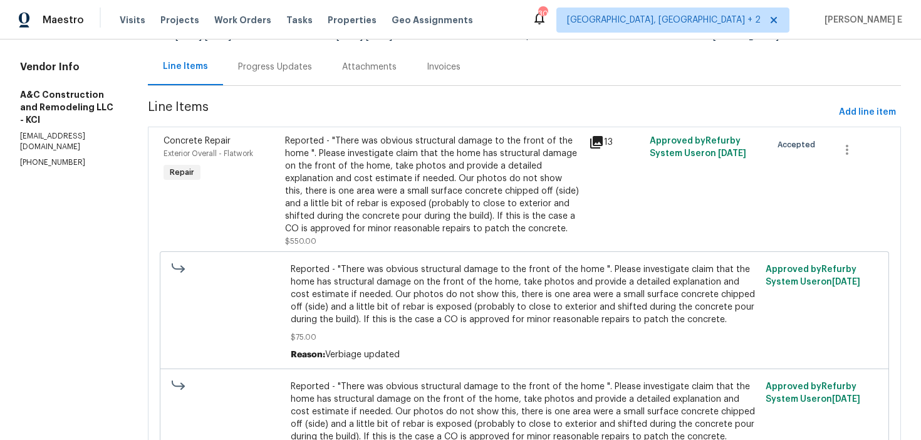
click at [319, 85] on div "Progress Updates" at bounding box center [275, 66] width 104 height 37
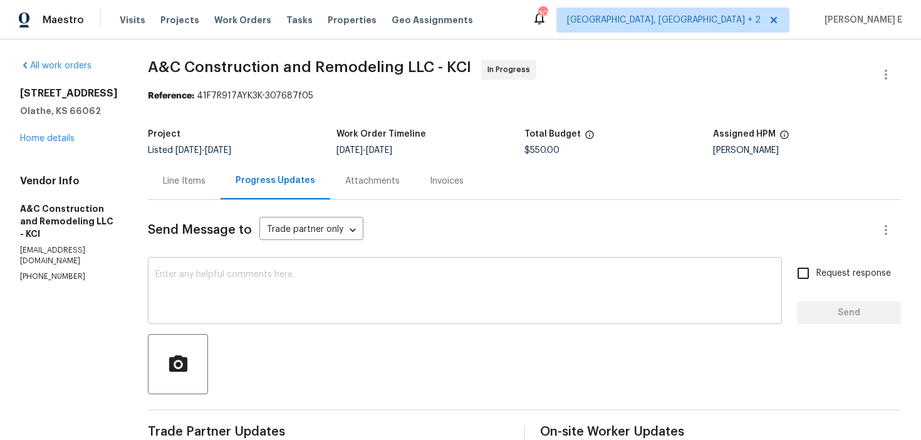
click at [346, 281] on textarea at bounding box center [464, 292] width 619 height 44
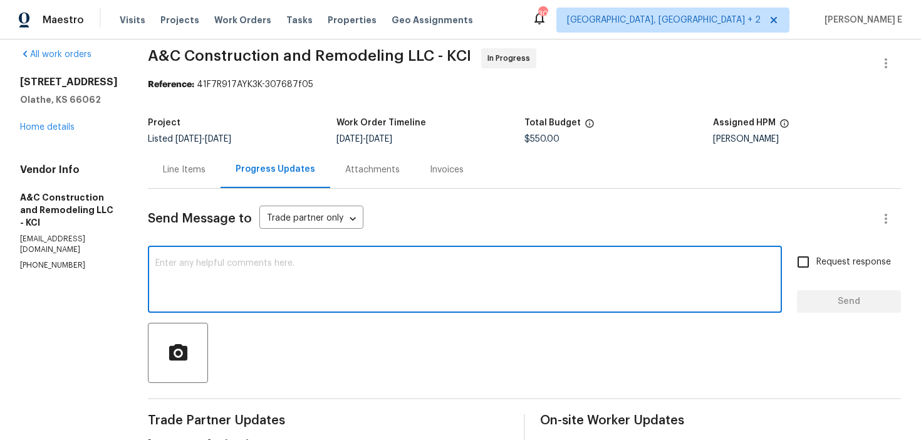
scroll to position [13, 0]
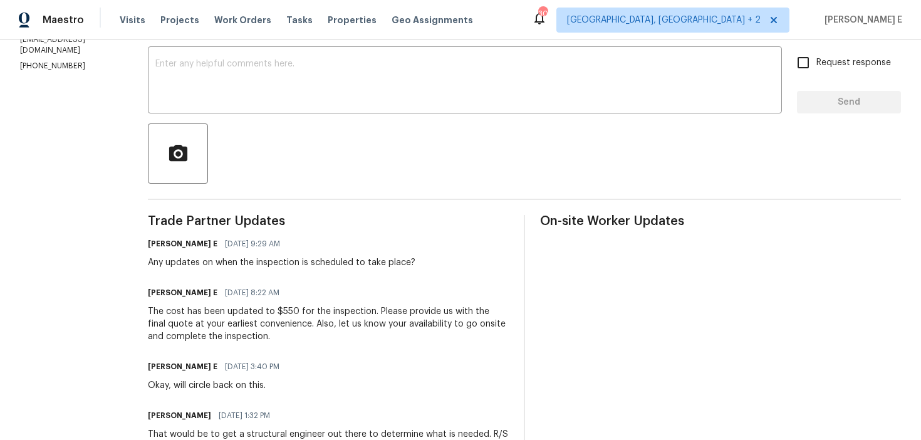
scroll to position [227, 0]
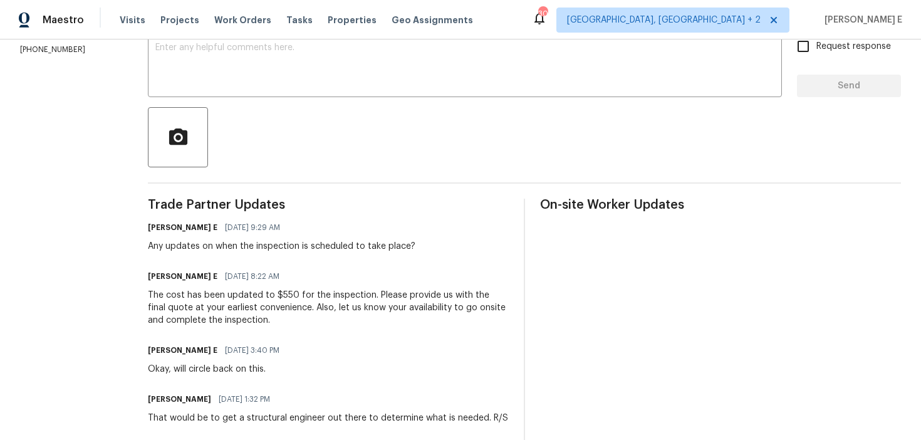
click at [340, 241] on div "Any updates on when the inspection is scheduled to take place?" at bounding box center [281, 246] width 267 height 13
copy div "Any updates on when the inspection is scheduled to take place?"
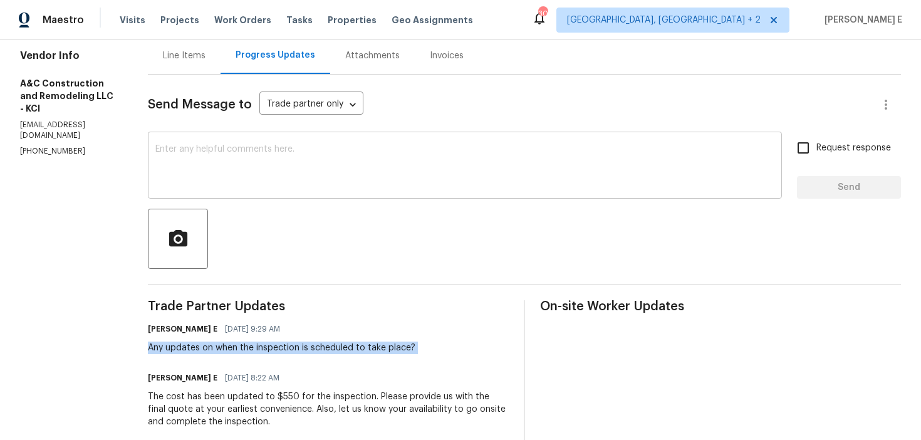
scroll to position [130, 0]
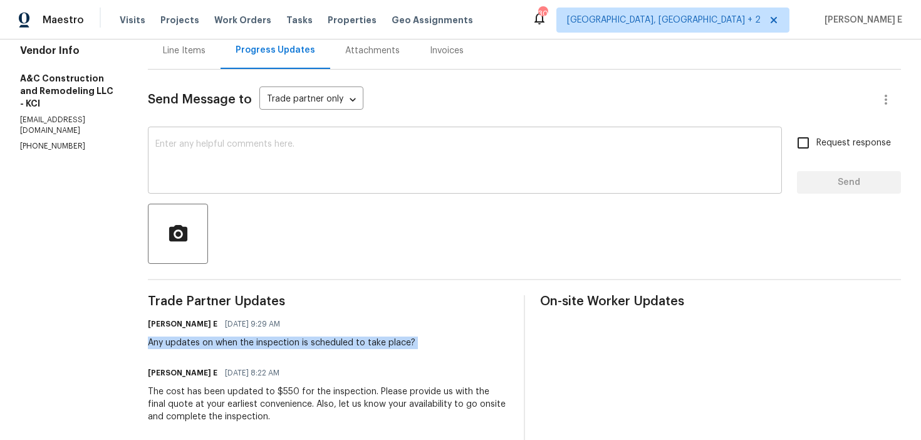
click at [291, 163] on textarea at bounding box center [464, 162] width 619 height 44
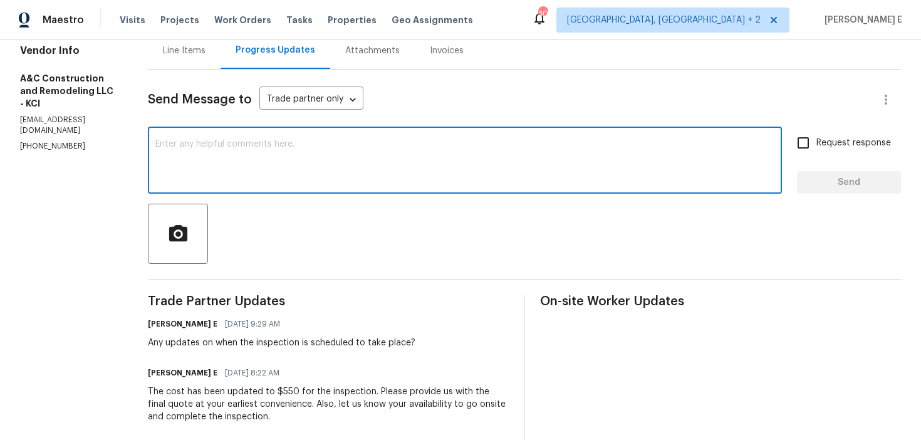
paste textarea "just checking in—any update on when the inspection is scheduled?"
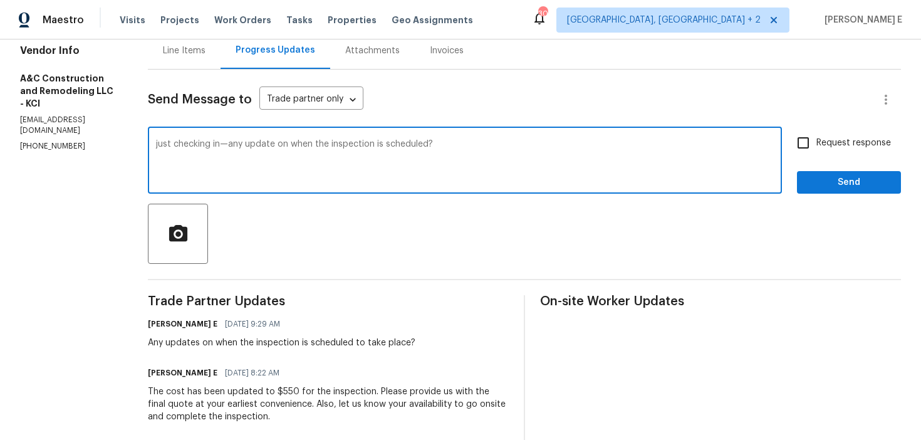
click at [180, 145] on textarea "just checking in—any update on when the inspection is scheduled?" at bounding box center [464, 162] width 619 height 44
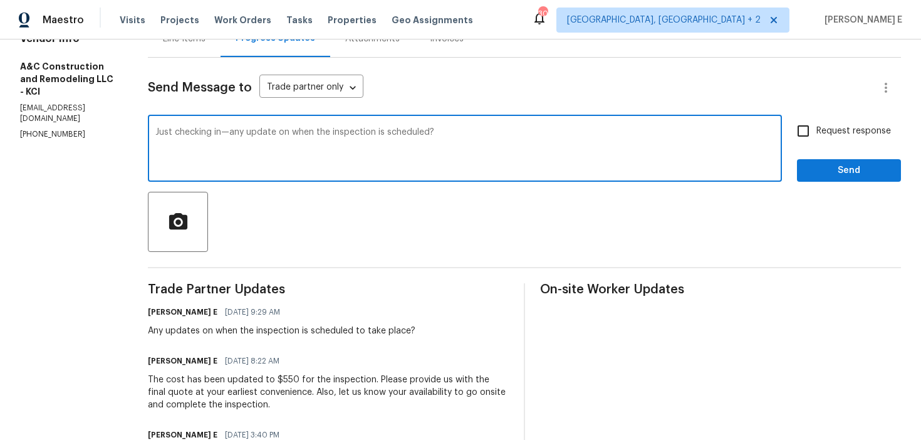
scroll to position [143, 0]
type textarea "Just checking in—any update on when the inspection is scheduled?"
click at [842, 132] on span "Request response" at bounding box center [853, 130] width 75 height 13
click at [816, 132] on input "Request response" at bounding box center [803, 130] width 26 height 26
checkbox input "true"
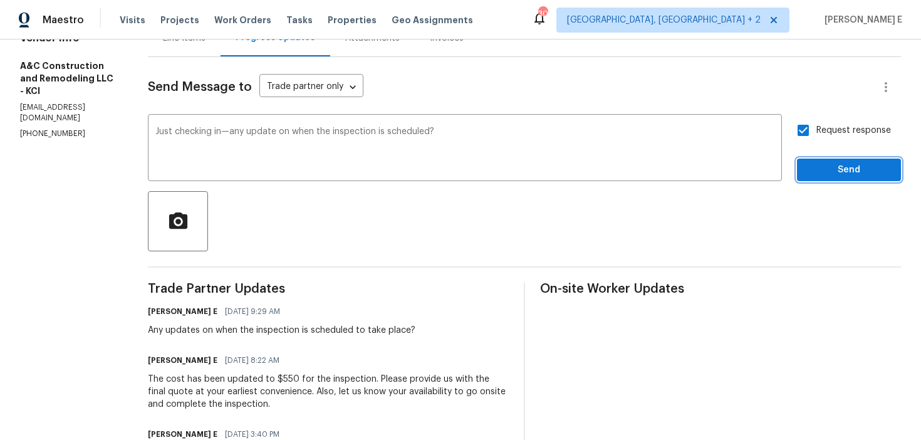
click at [818, 163] on span "Send" at bounding box center [849, 170] width 84 height 16
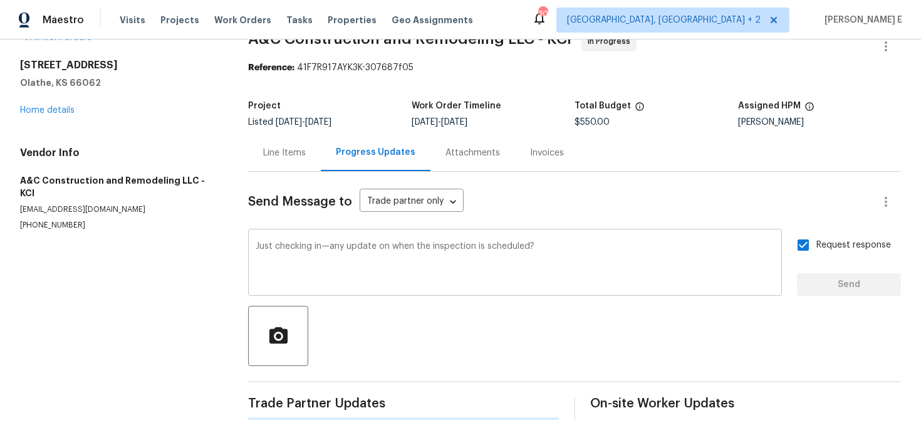
scroll to position [0, 0]
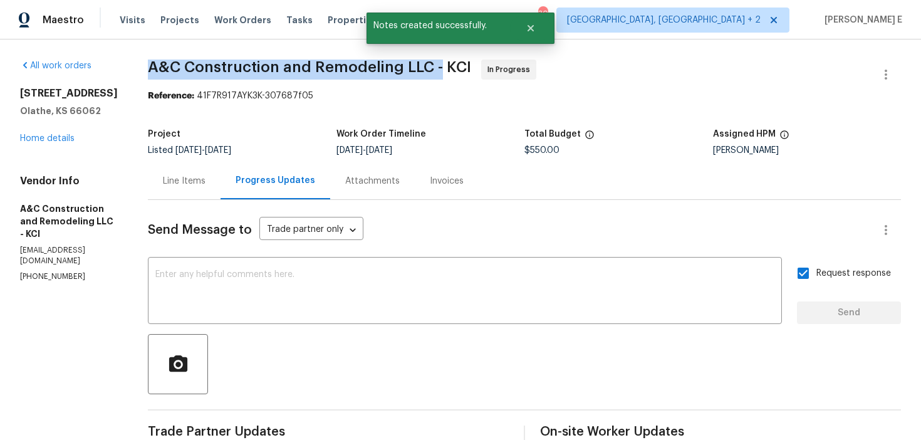
drag, startPoint x: 173, startPoint y: 67, endPoint x: 460, endPoint y: 67, distance: 287.5
click at [460, 67] on span "A&C Construction and Remodeling LLC - KCI" at bounding box center [309, 67] width 323 height 15
copy span "A&C Construction and Remodeling LLC -"
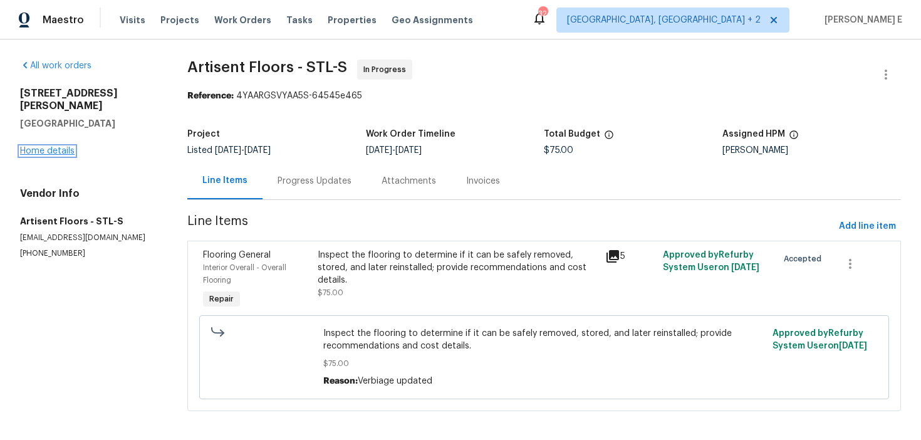
click at [60, 147] on link "Home details" at bounding box center [47, 151] width 54 height 9
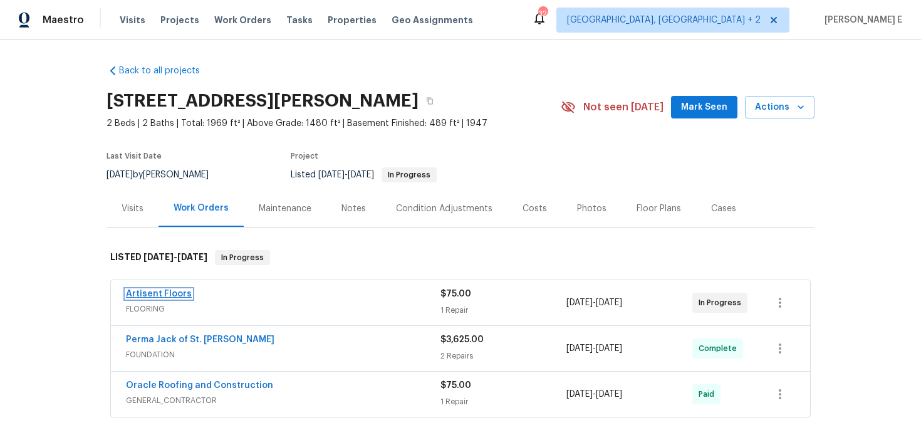
click at [145, 292] on link "Artisent Floors" at bounding box center [159, 293] width 66 height 9
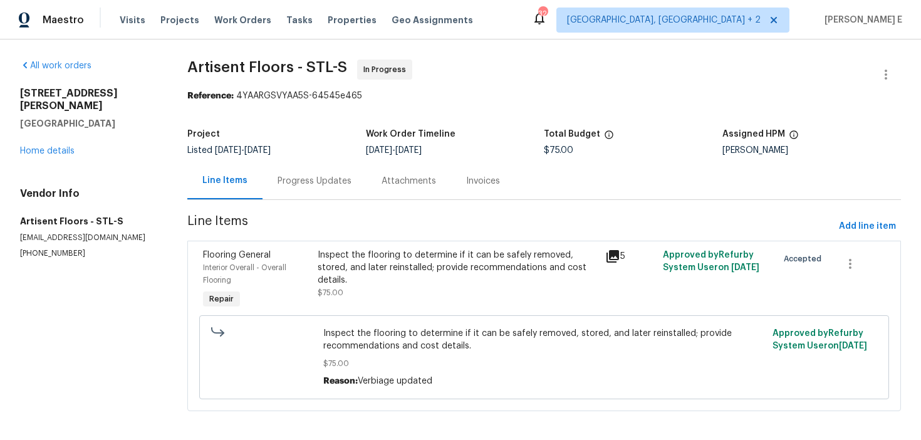
click at [332, 247] on div "Inspect the flooring to determine if it can be safely removed, stored, and late…" at bounding box center [457, 280] width 287 height 70
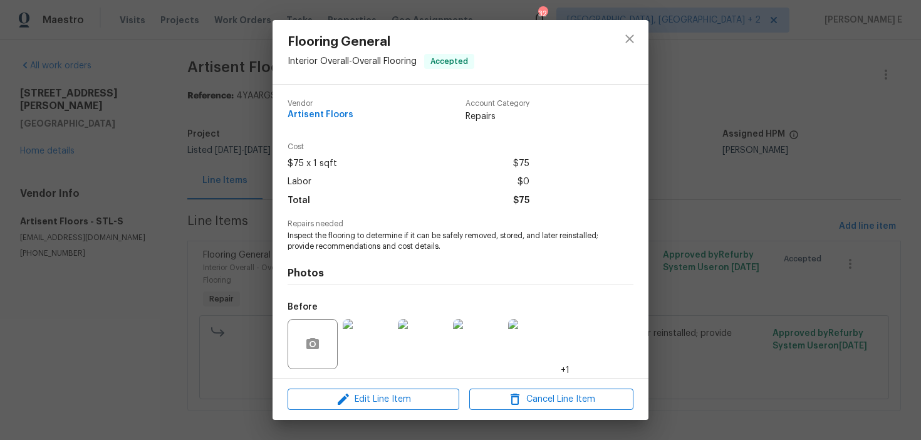
scroll to position [85, 0]
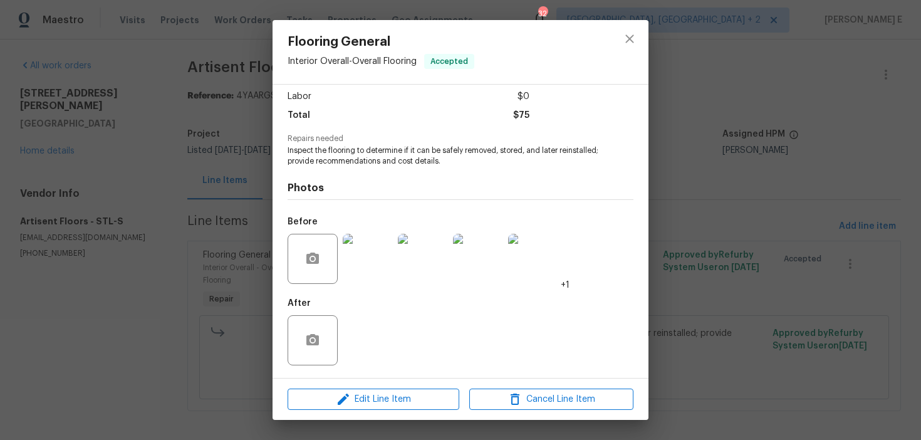
click at [354, 272] on img at bounding box center [368, 259] width 50 height 50
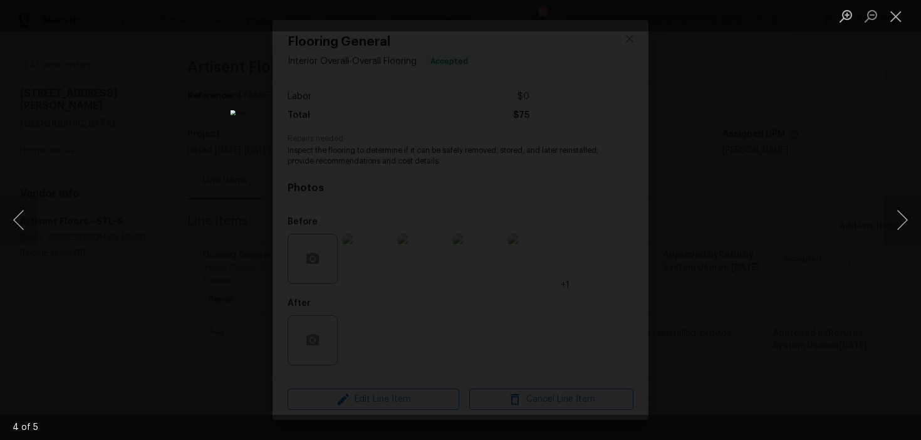
click at [715, 171] on div "Lightbox" at bounding box center [460, 220] width 921 height 440
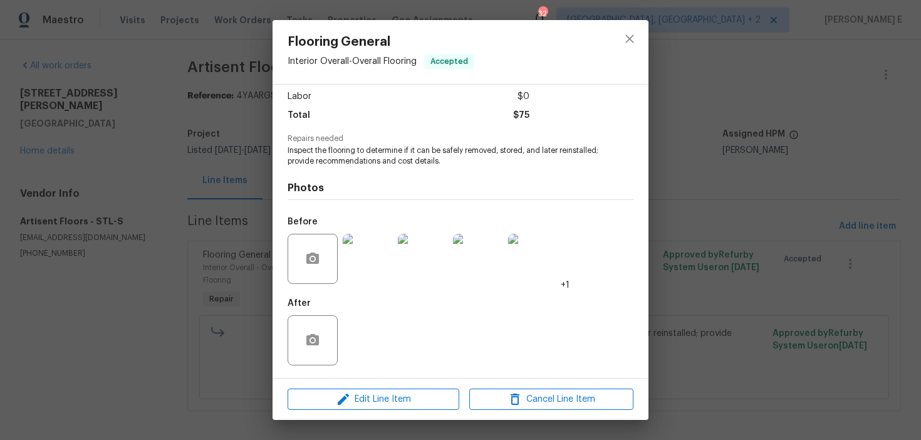
click at [715, 171] on div "Flooring General Interior Overall - Overall Flooring Accepted Vendor Artisent F…" at bounding box center [460, 220] width 921 height 440
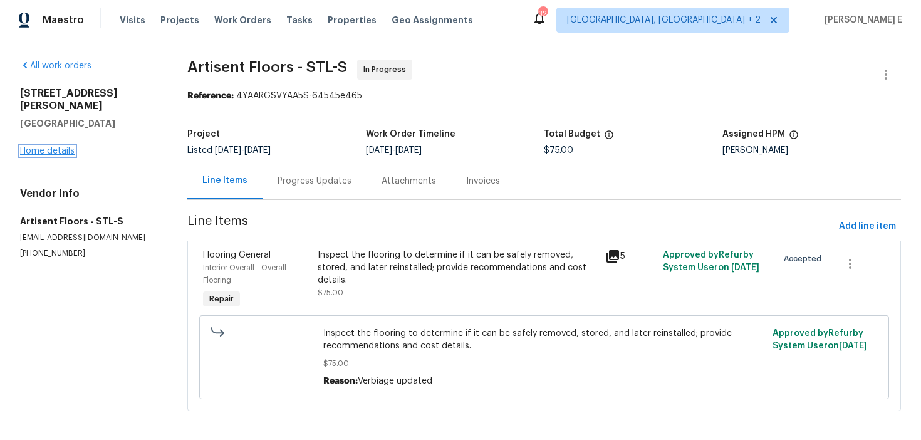
click at [61, 147] on link "Home details" at bounding box center [47, 151] width 54 height 9
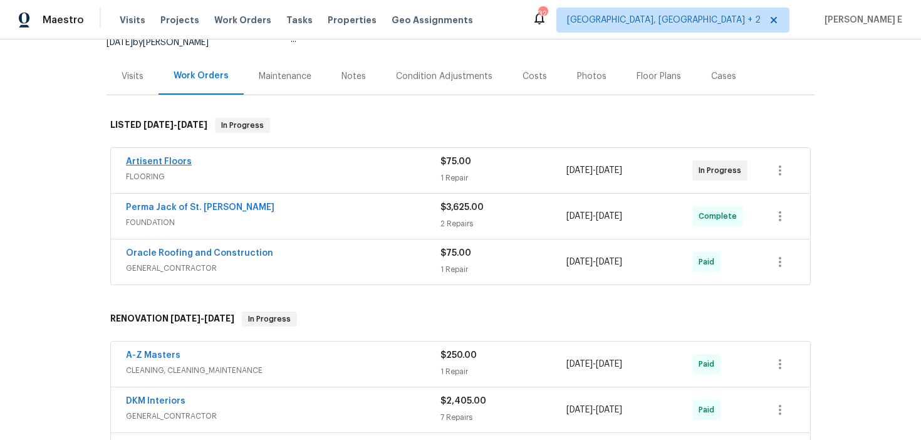
scroll to position [144, 0]
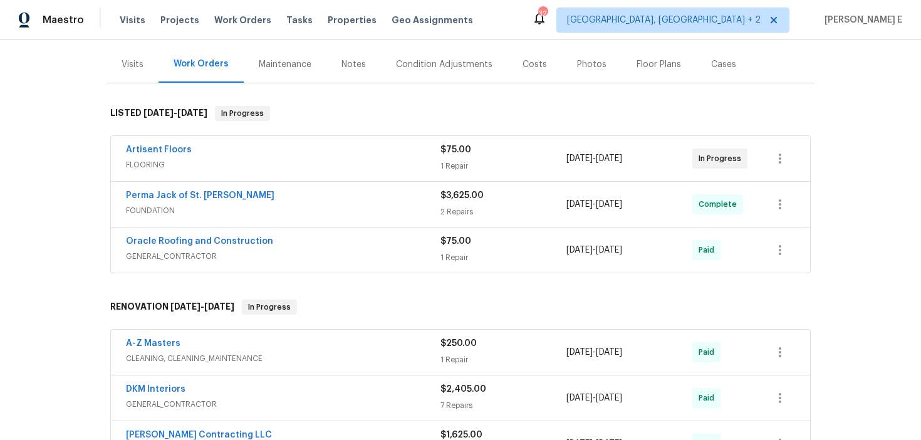
click at [276, 205] on span "FOUNDATION" at bounding box center [283, 210] width 314 height 13
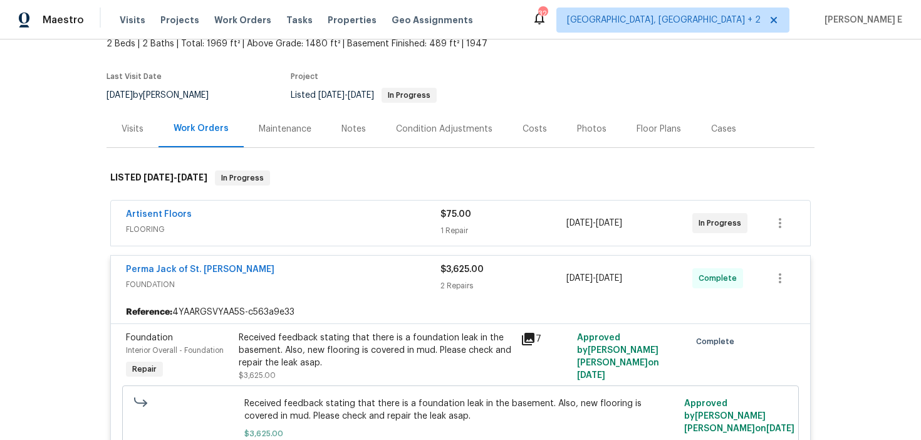
scroll to position [78, 0]
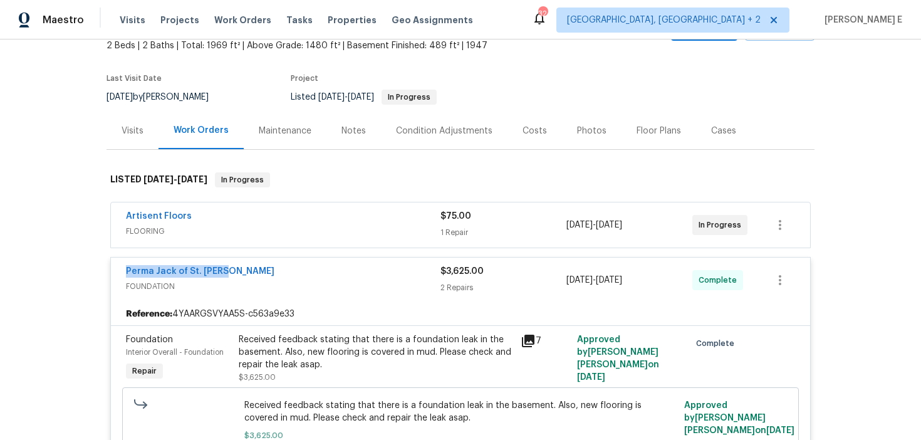
drag, startPoint x: 117, startPoint y: 271, endPoint x: 235, endPoint y: 271, distance: 117.8
click at [235, 271] on div "Perma Jack of St. Louis FOUNDATION $3,625.00 2 Repairs [DATE] - [DATE] Complete" at bounding box center [460, 279] width 699 height 45
copy link "Perma Jack of St. [PERSON_NAME]"
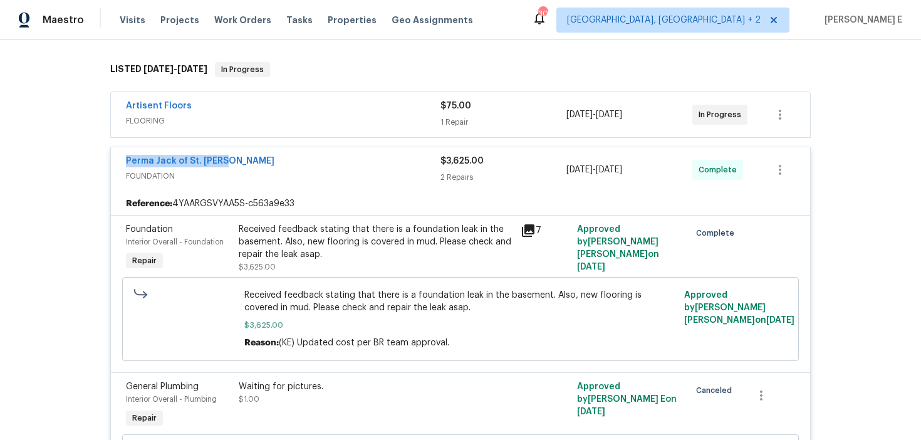
scroll to position [186, 0]
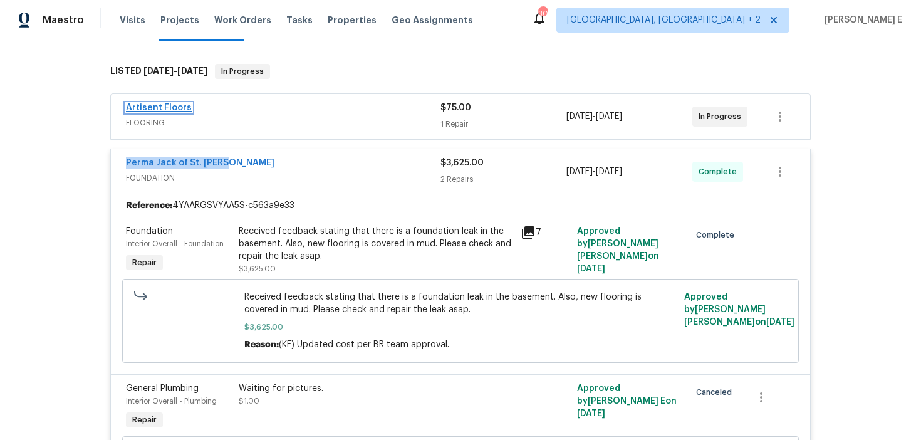
click at [163, 108] on link "Artisent Floors" at bounding box center [159, 107] width 66 height 9
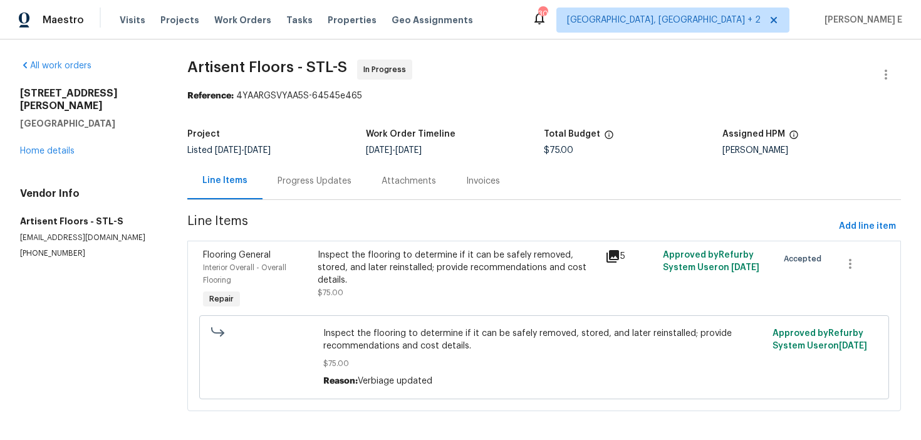
click at [331, 176] on div "Progress Updates" at bounding box center [314, 181] width 74 height 13
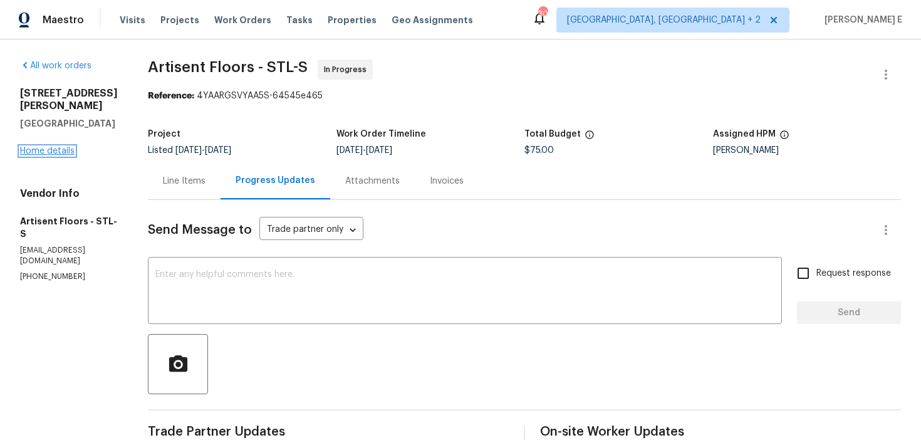
click at [49, 147] on link "Home details" at bounding box center [47, 151] width 54 height 9
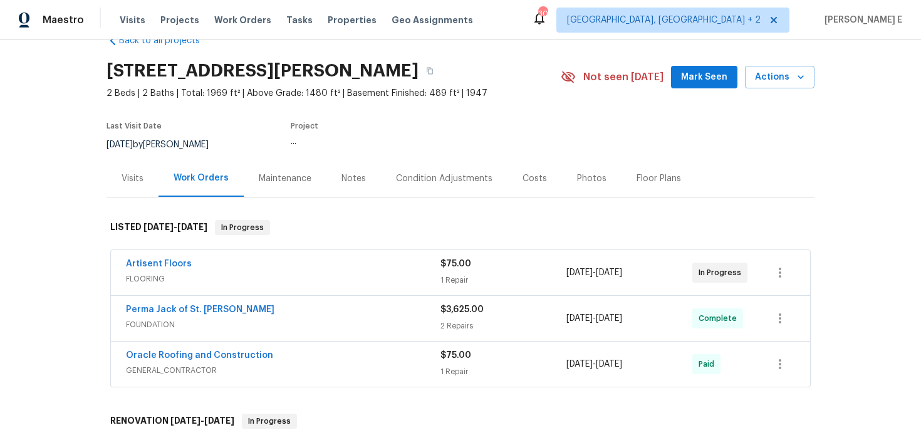
scroll to position [34, 0]
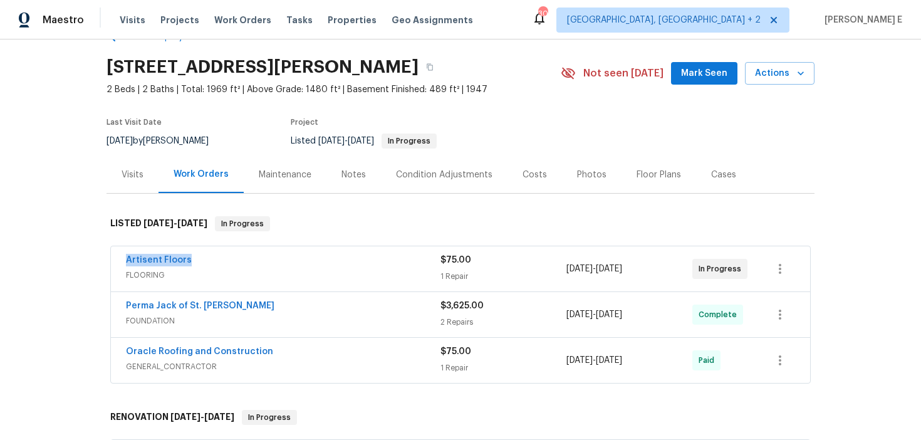
drag, startPoint x: 119, startPoint y: 259, endPoint x: 204, endPoint y: 259, distance: 84.6
click at [204, 259] on div "Artisent Floors FLOORING $75.00 1 Repair [DATE] - [DATE] In Progress" at bounding box center [460, 268] width 699 height 45
copy link "Artisent Floors"
drag, startPoint x: 122, startPoint y: 304, endPoint x: 225, endPoint y: 304, distance: 103.3
click at [225, 304] on div "Perma Jack of St. Louis FOUNDATION $3,625.00 2 Repairs [DATE] - [DATE] Complete" at bounding box center [460, 314] width 699 height 45
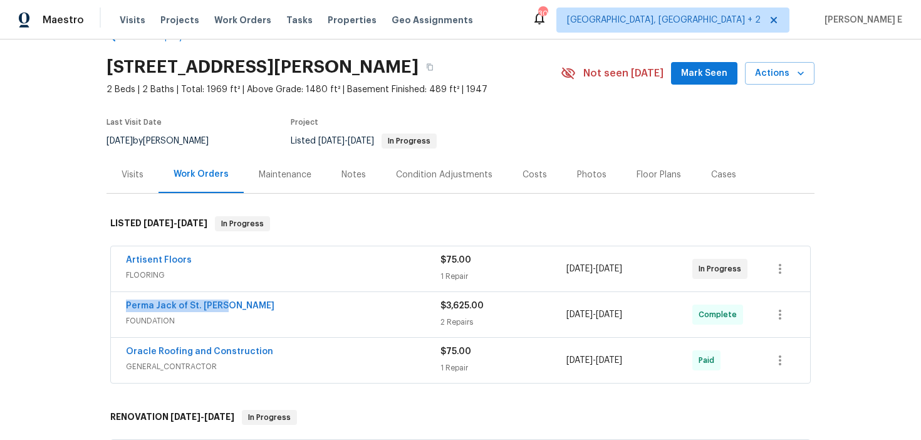
copy link "Perma Jack of St. [PERSON_NAME]"
